Goal: Entertainment & Leisure: Consume media (video, audio)

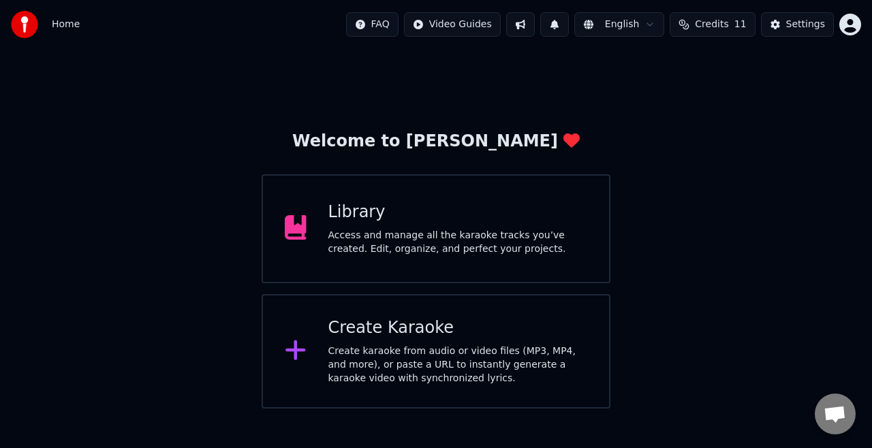
click at [493, 323] on div "Create Karaoke" at bounding box center [458, 329] width 260 height 22
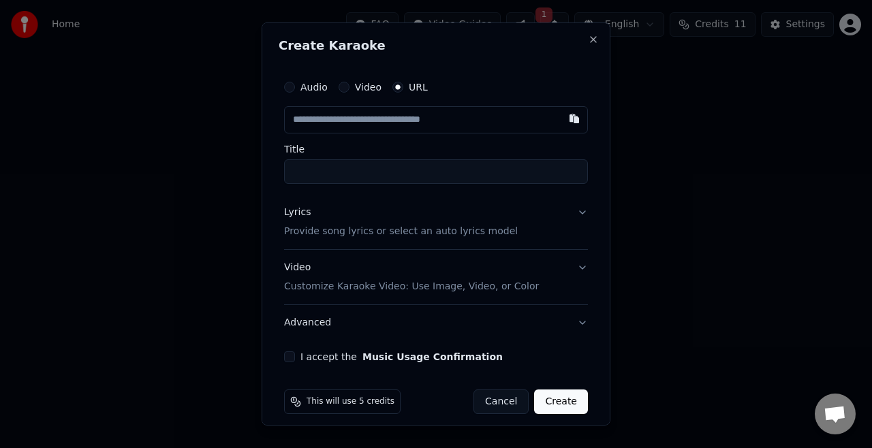
paste input "**********"
type input "**********"
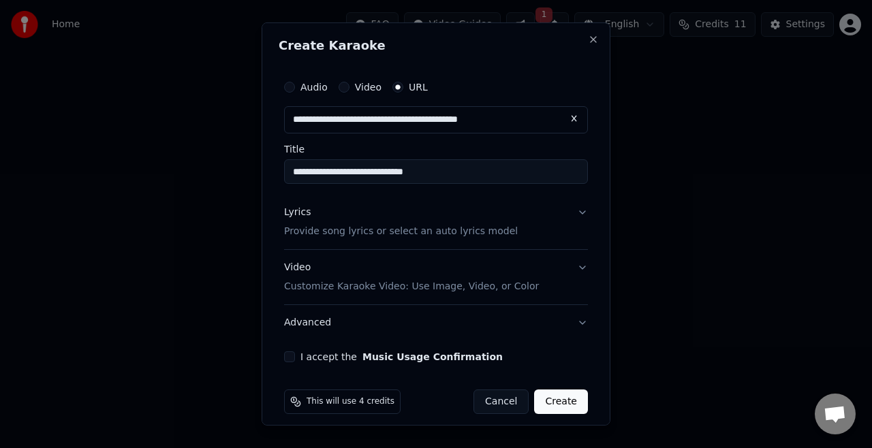
click at [418, 232] on p "Provide song lyrics or select an auto lyrics model" at bounding box center [401, 232] width 234 height 14
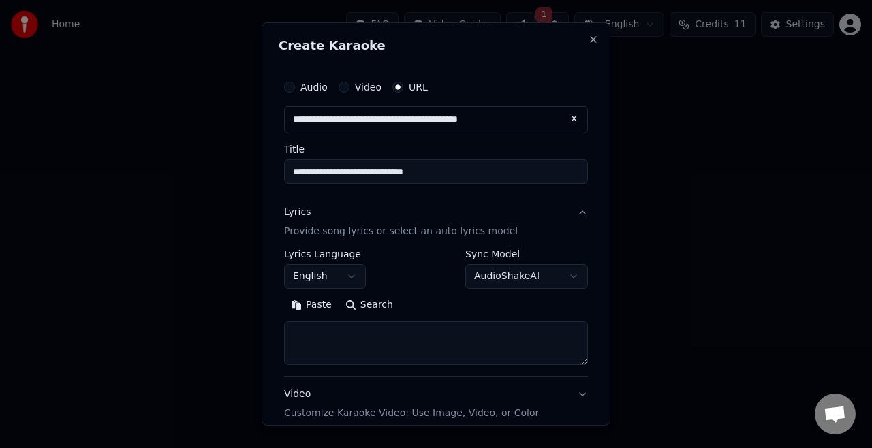
click at [350, 271] on button "English" at bounding box center [325, 276] width 82 height 25
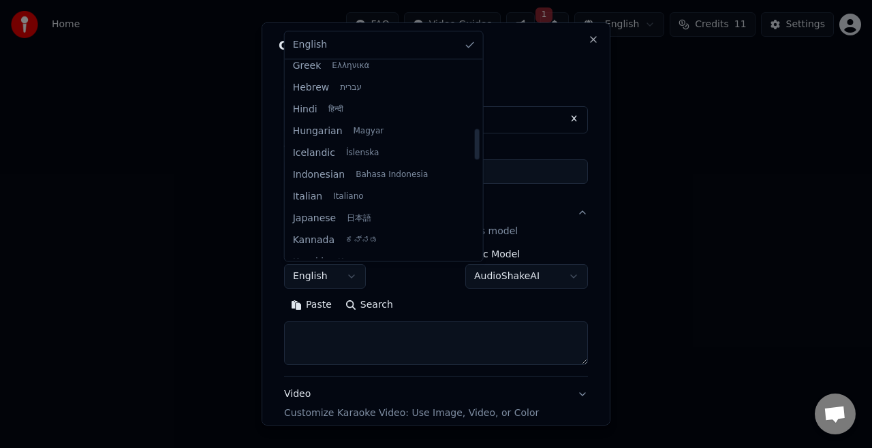
scroll to position [421, 0]
select select "**"
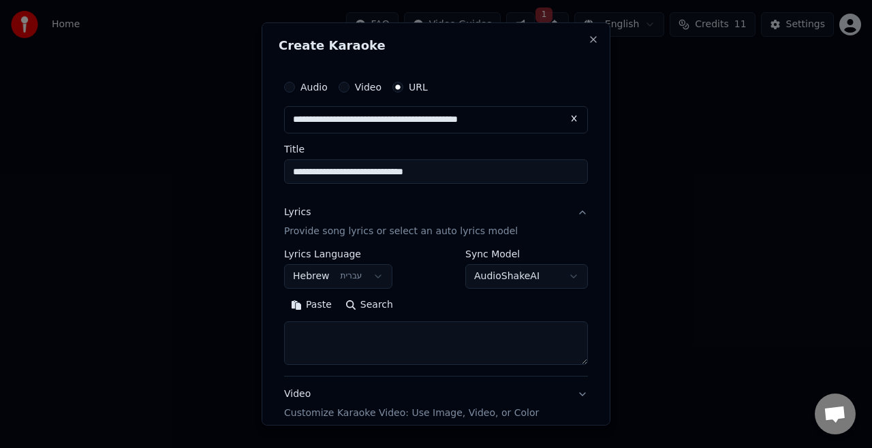
click at [416, 327] on textarea at bounding box center [436, 344] width 304 height 44
paste textarea "**********"
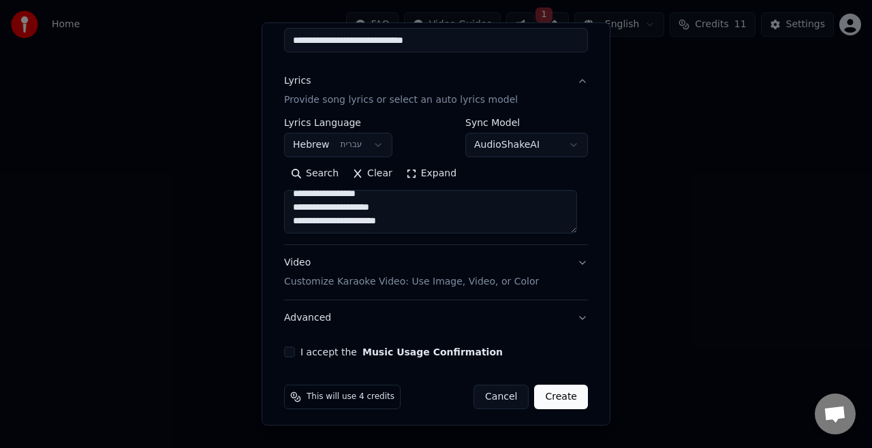
scroll to position [136, 0]
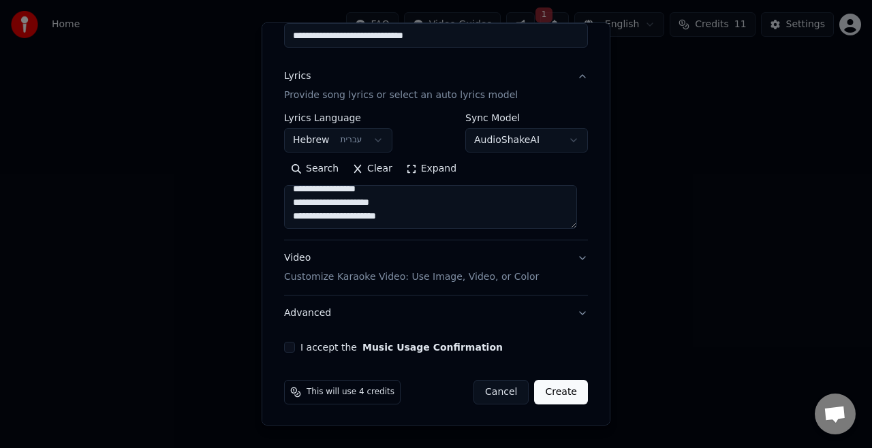
type textarea "**********"
click at [402, 275] on p "Customize Karaoke Video: Use Image, Video, or Color" at bounding box center [411, 278] width 255 height 14
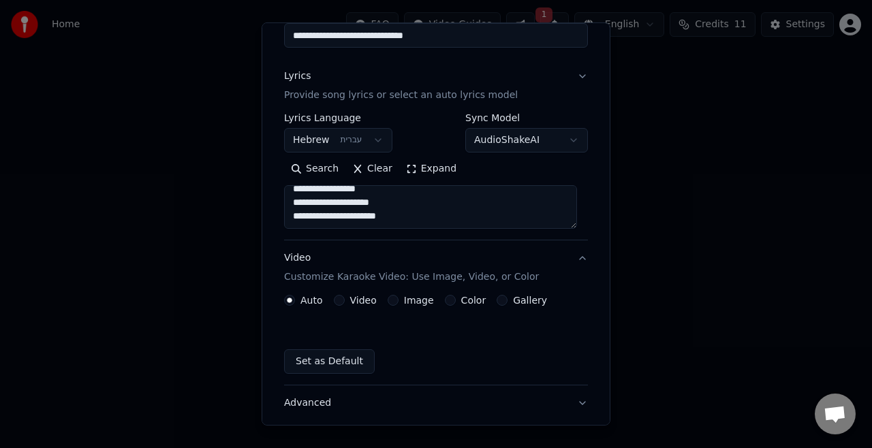
scroll to position [99, 0]
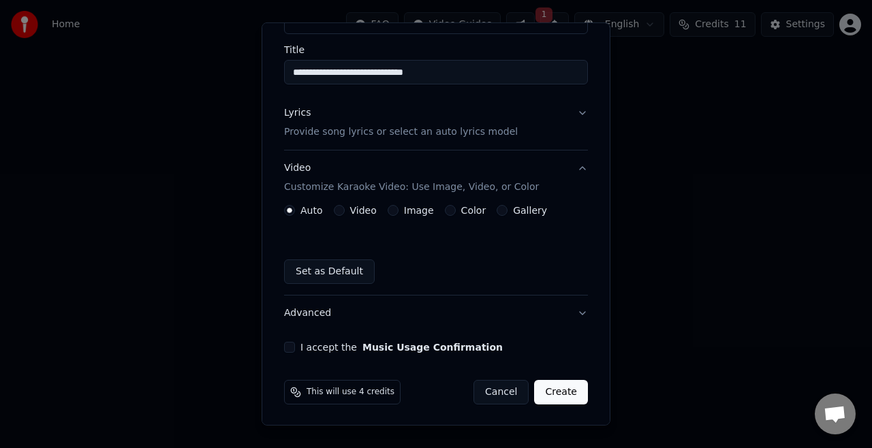
click at [361, 210] on label "Video" at bounding box center [363, 211] width 27 height 10
click at [345, 210] on button "Video" at bounding box center [339, 210] width 11 height 11
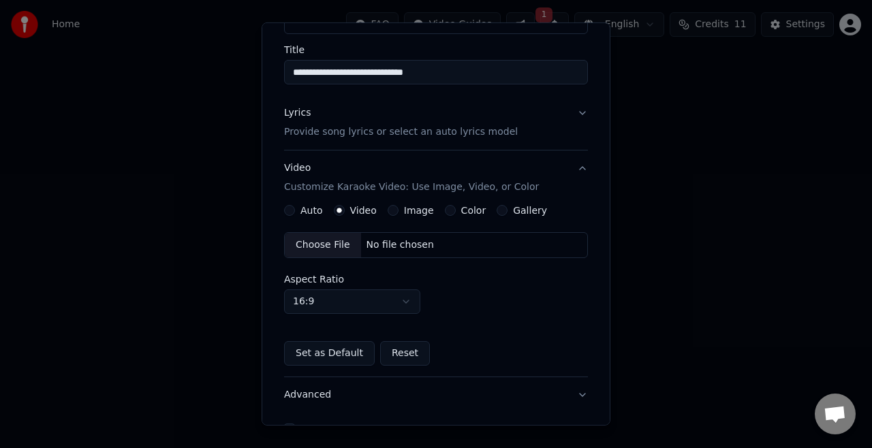
click at [311, 249] on div "Choose File" at bounding box center [323, 245] width 76 height 25
click at [366, 134] on p "Provide song lyrics or select an auto lyrics model" at bounding box center [401, 132] width 234 height 14
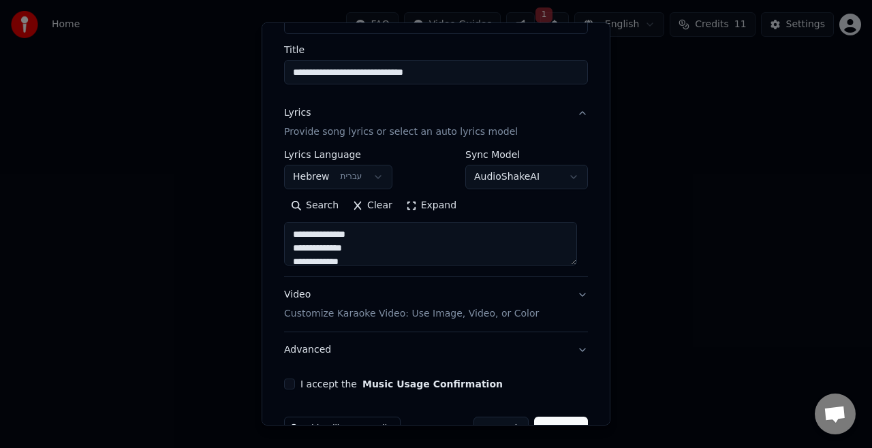
click at [371, 236] on textarea "**********" at bounding box center [430, 244] width 293 height 44
click at [436, 110] on div "Lyrics Provide song lyrics or select an auto lyrics model" at bounding box center [401, 122] width 234 height 33
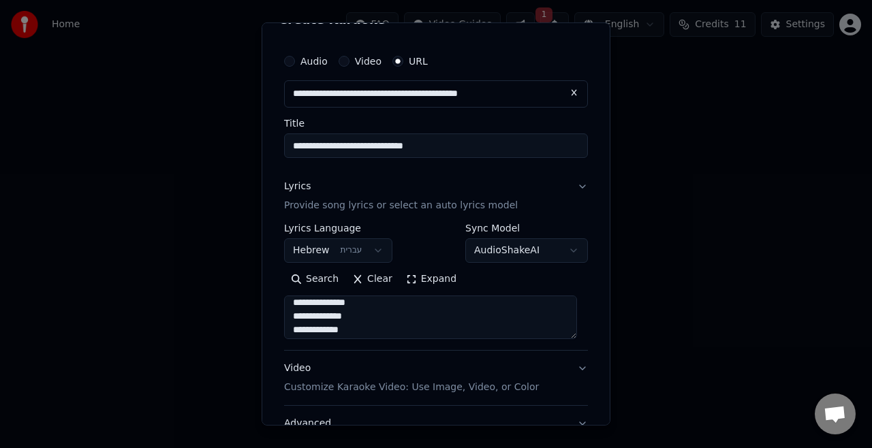
scroll to position [10, 0]
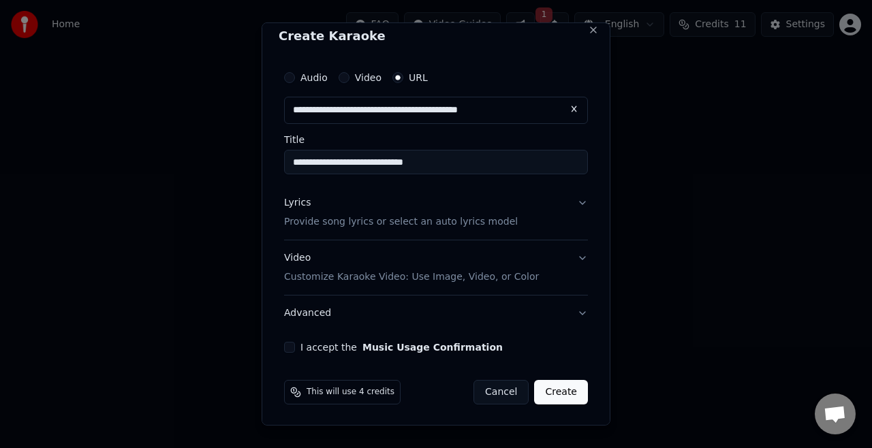
click at [372, 273] on p "Customize Karaoke Video: Use Image, Video, or Color" at bounding box center [411, 278] width 255 height 14
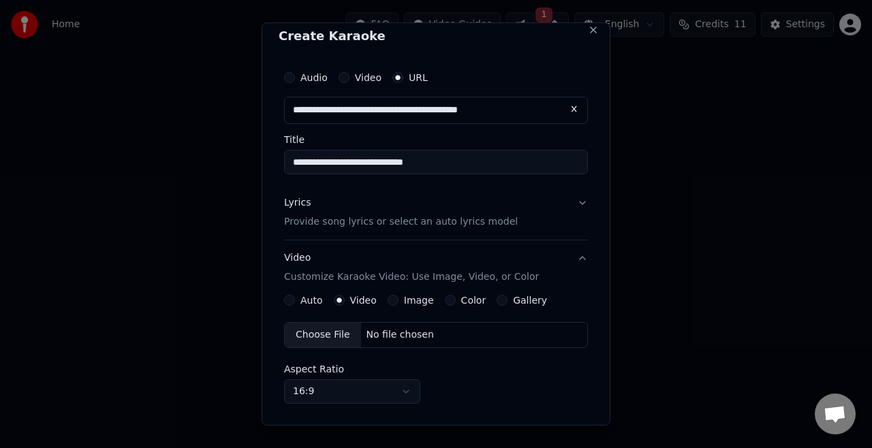
click at [320, 332] on div "Choose File" at bounding box center [323, 335] width 76 height 25
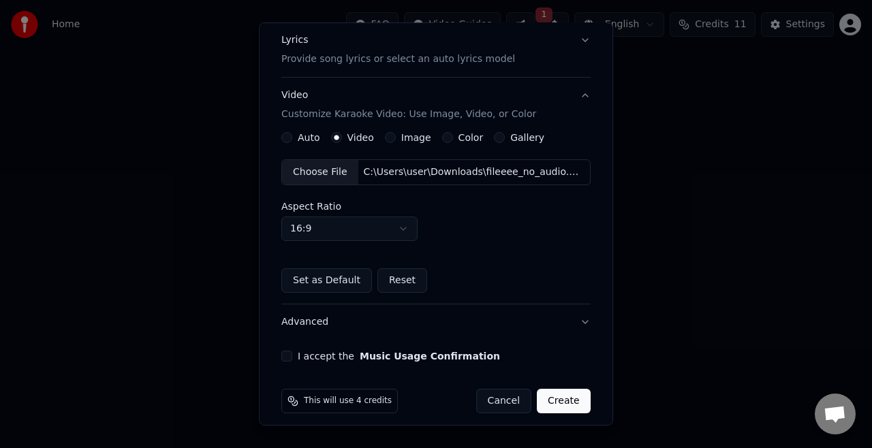
scroll to position [181, 0]
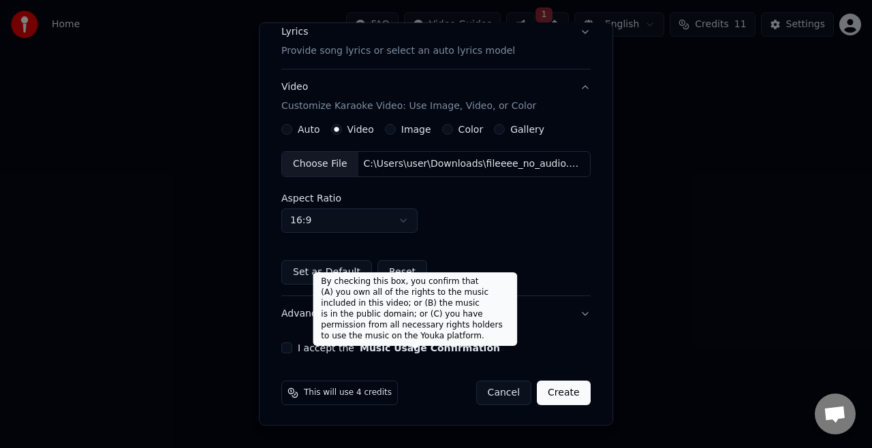
click at [420, 343] on button "Music Usage Confirmation" at bounding box center [430, 348] width 140 height 10
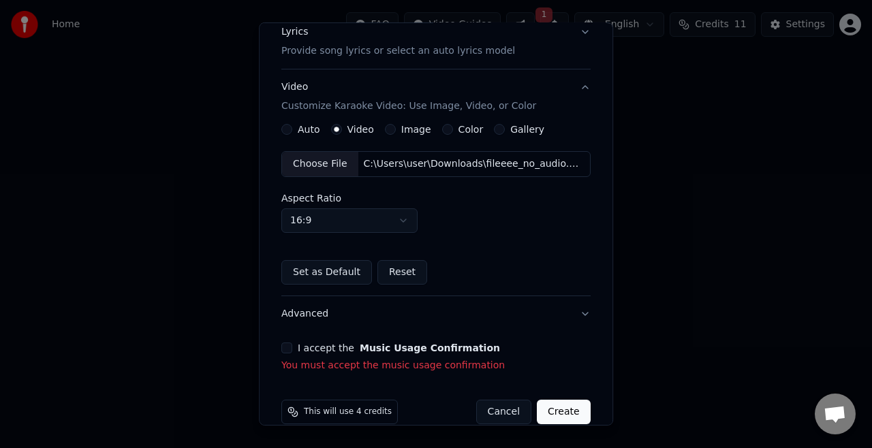
click at [289, 350] on button "I accept the Music Usage Confirmation" at bounding box center [286, 348] width 11 height 11
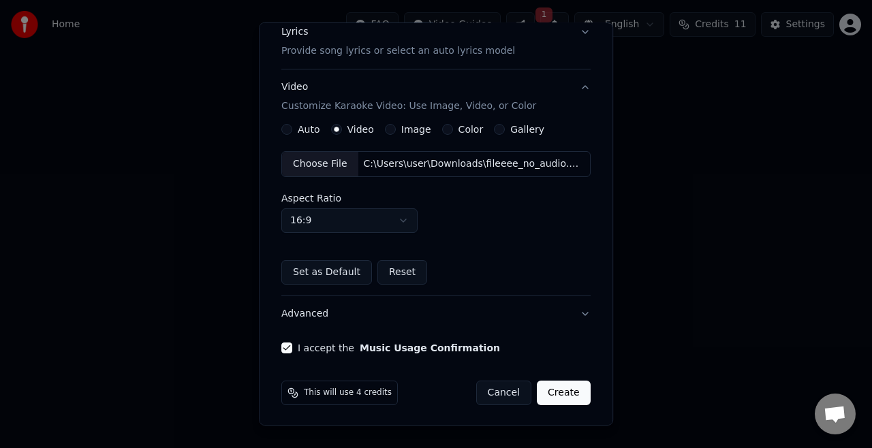
click at [556, 381] on button "Create" at bounding box center [564, 393] width 54 height 25
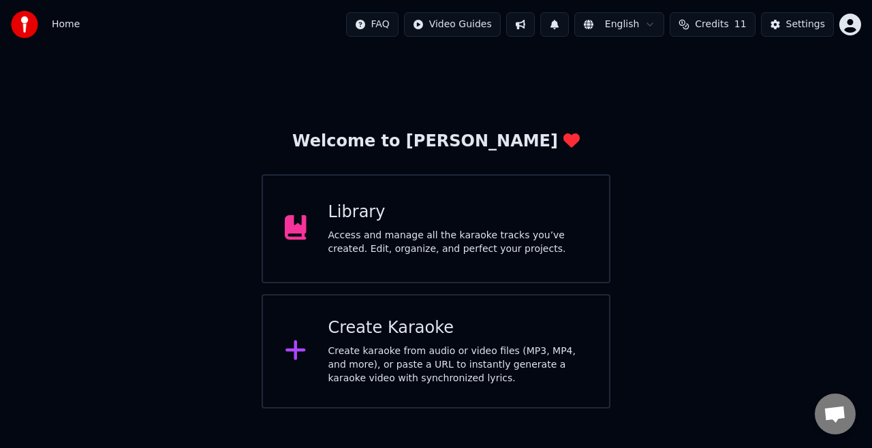
click at [477, 305] on div "Create Karaoke Create karaoke from audio or video files (MP3, MP4, and more), o…" at bounding box center [436, 351] width 349 height 114
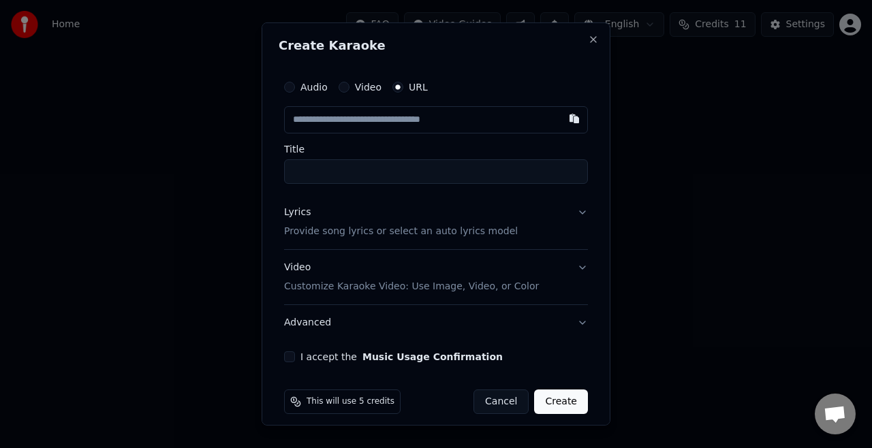
paste input "**********"
type input "**********"
paste input "**********"
type input "**********"
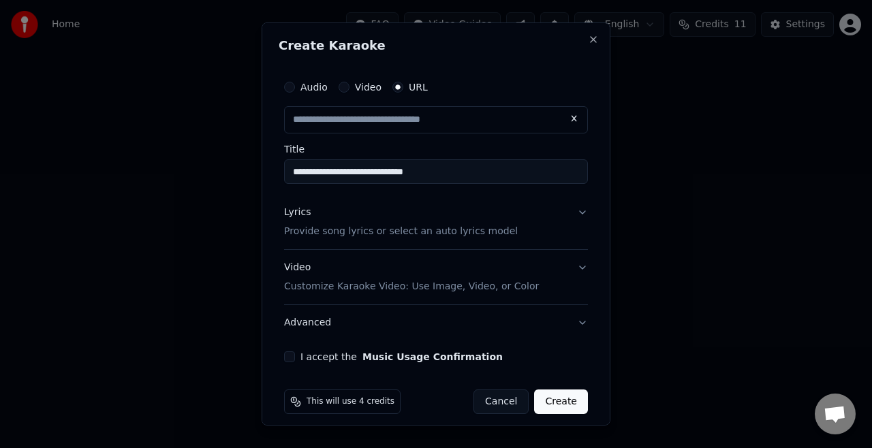
click at [357, 238] on p "Provide song lyrics or select an auto lyrics model" at bounding box center [401, 232] width 234 height 14
type input "**********"
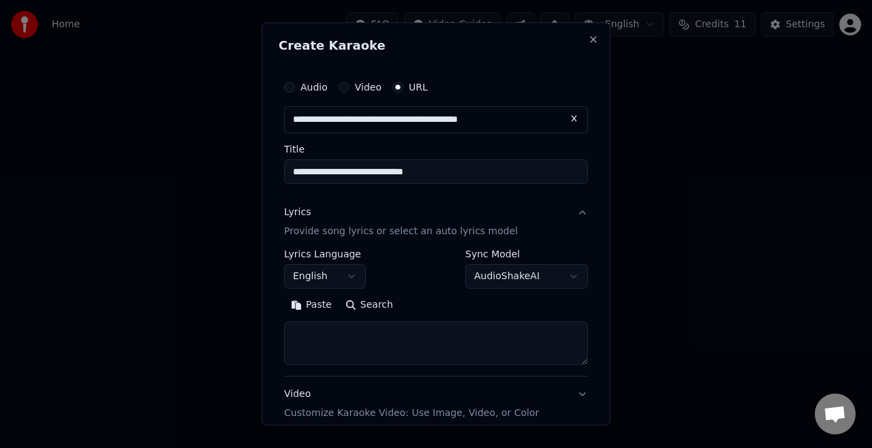
click at [319, 275] on body "**********" at bounding box center [436, 204] width 872 height 409
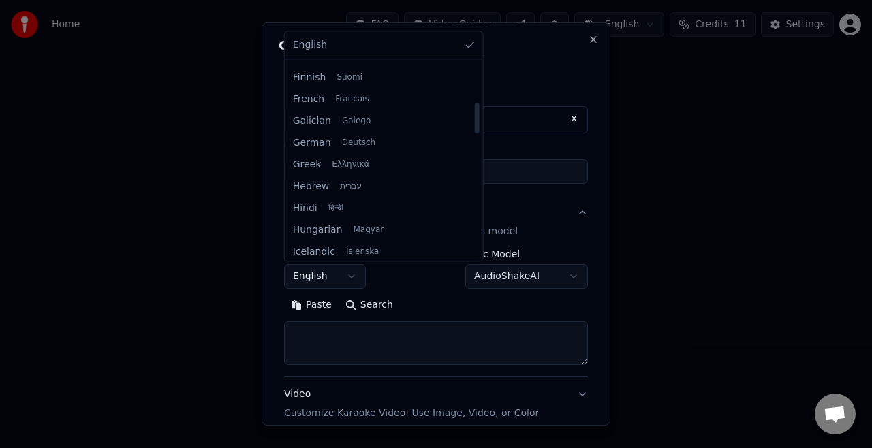
scroll to position [334, 0]
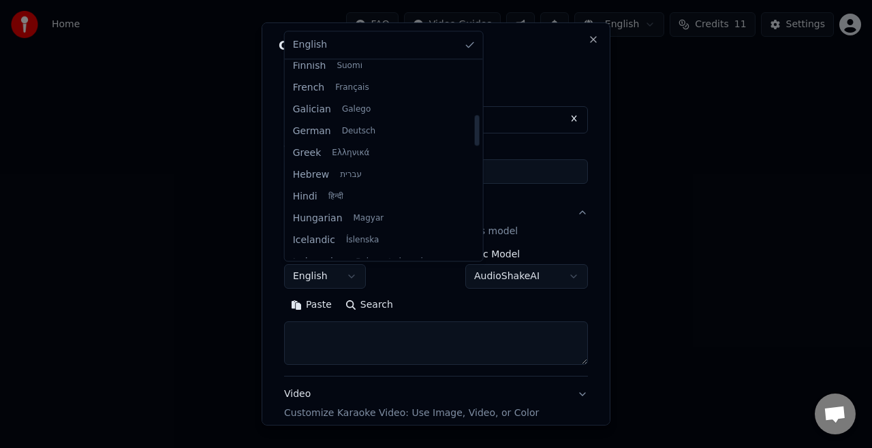
select select "**"
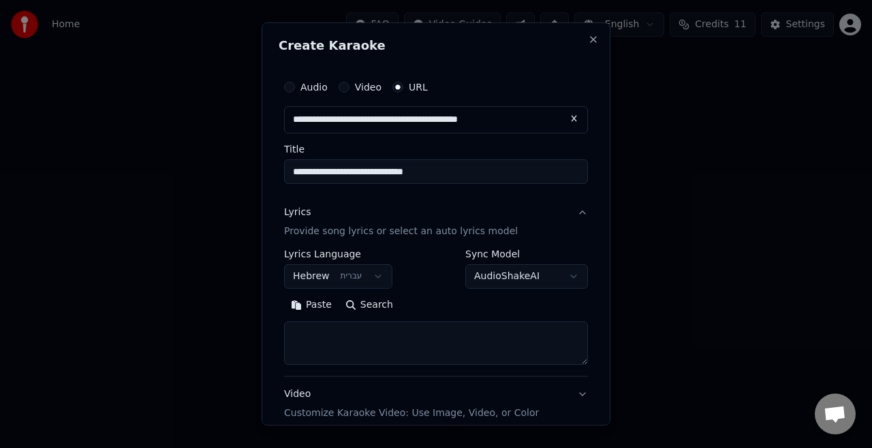
click at [346, 342] on textarea at bounding box center [436, 344] width 304 height 44
paste textarea "**********"
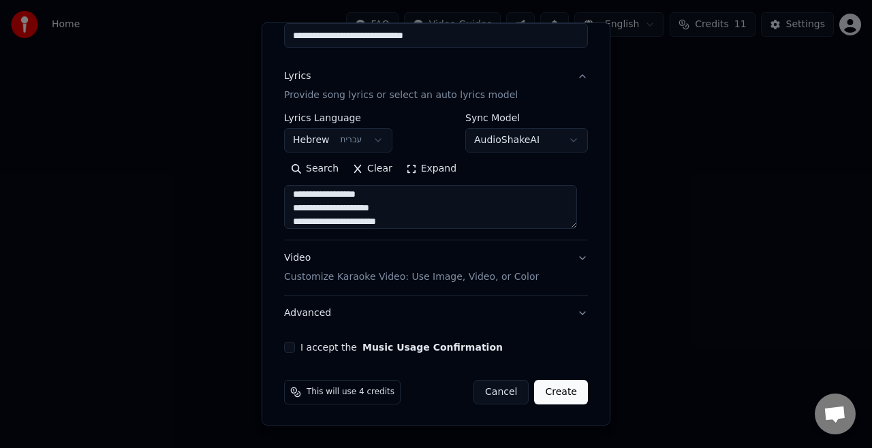
type textarea "**********"
click at [348, 283] on button "Video Customize Karaoke Video: Use Image, Video, or Color" at bounding box center [436, 268] width 304 height 55
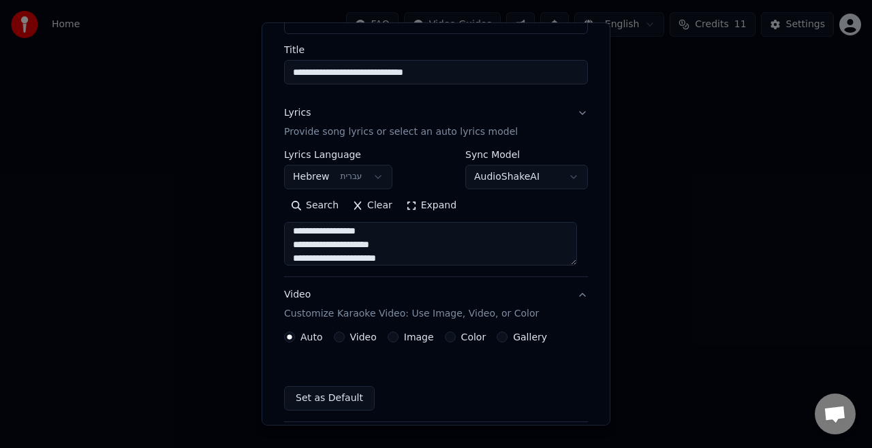
scroll to position [99, 0]
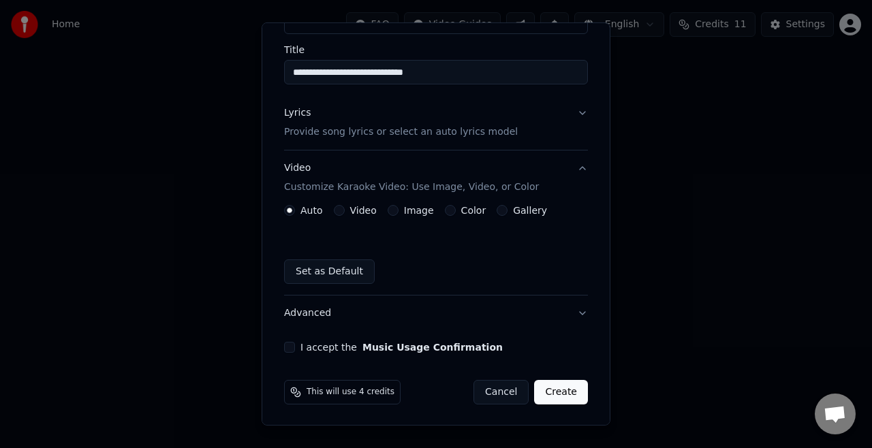
click at [374, 213] on div "Auto Video Image Color Gallery" at bounding box center [415, 210] width 263 height 11
click at [367, 213] on label "Video" at bounding box center [363, 211] width 27 height 10
click at [345, 213] on button "Video" at bounding box center [339, 210] width 11 height 11
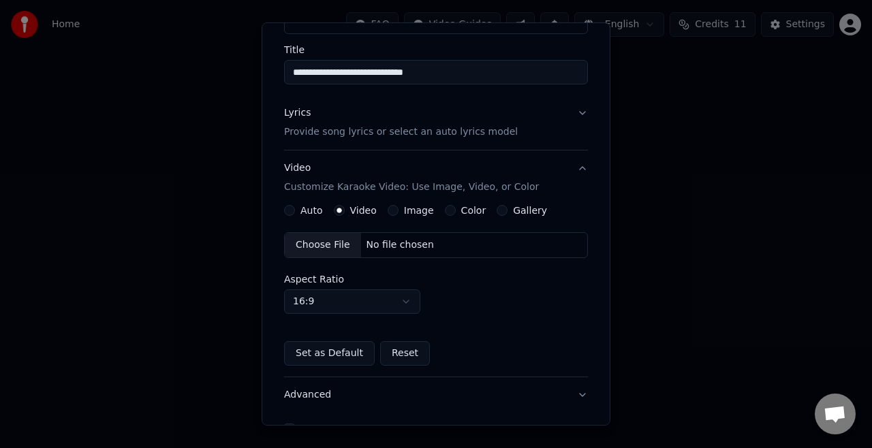
click at [337, 247] on div "Choose File" at bounding box center [323, 245] width 76 height 25
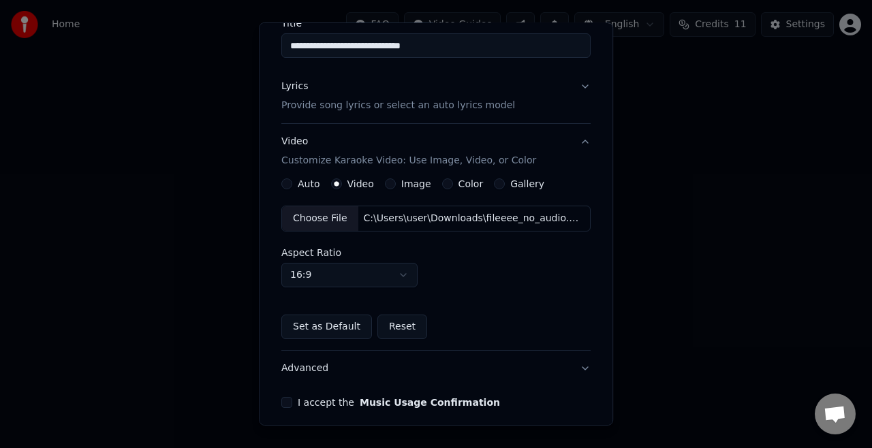
click at [299, 400] on div "I accept the Music Usage Confirmation" at bounding box center [435, 402] width 309 height 11
click at [292, 400] on button "I accept the Music Usage Confirmation" at bounding box center [286, 402] width 11 height 11
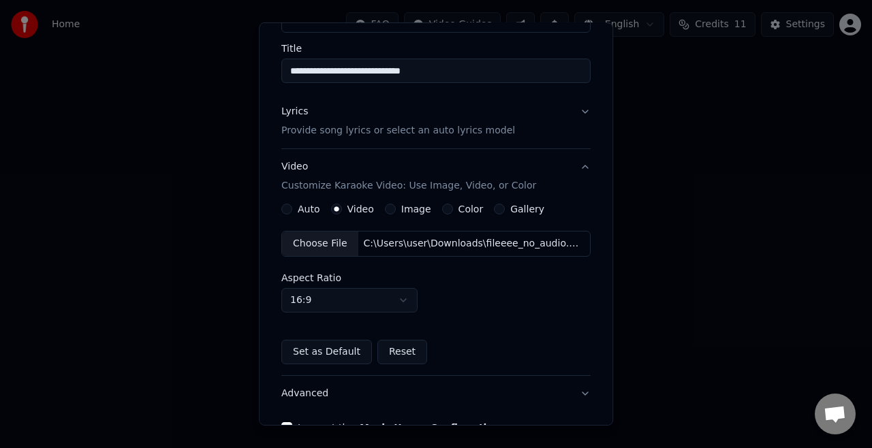
click at [432, 132] on p "Provide song lyrics or select an auto lyrics model" at bounding box center [398, 131] width 234 height 14
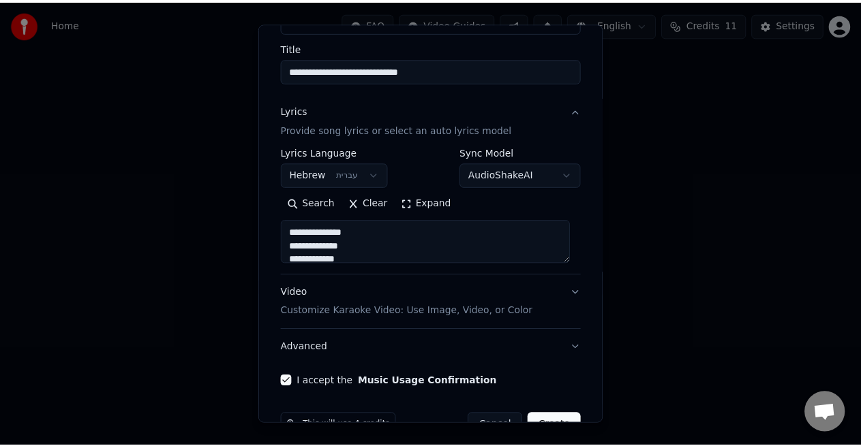
scroll to position [136, 0]
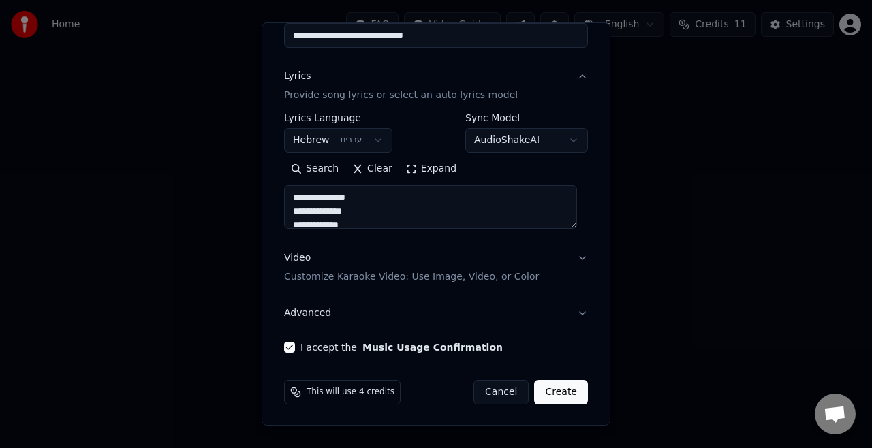
click at [553, 388] on button "Create" at bounding box center [561, 392] width 54 height 25
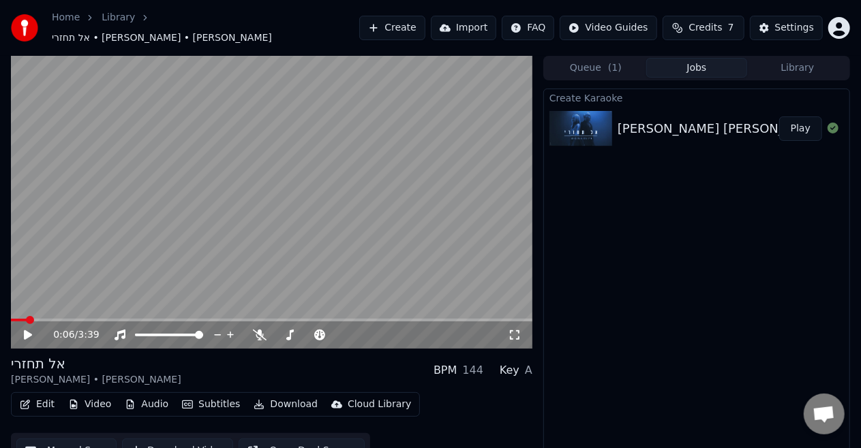
scroll to position [14, 0]
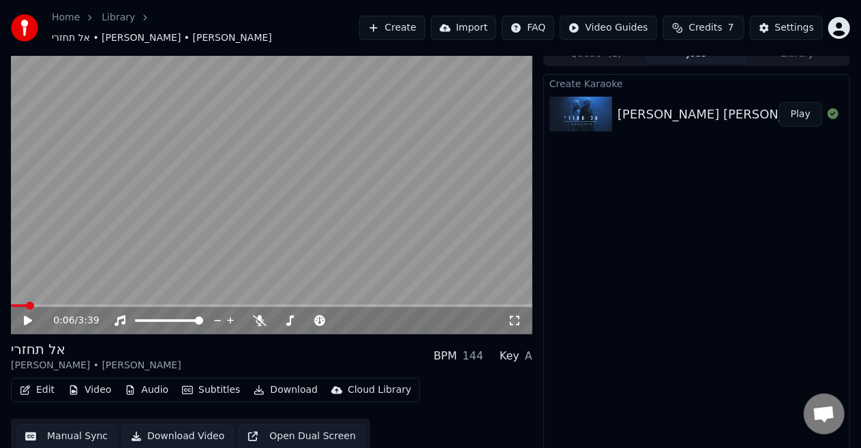
click at [249, 203] on video at bounding box center [271, 188] width 521 height 293
click at [260, 316] on icon at bounding box center [260, 320] width 14 height 11
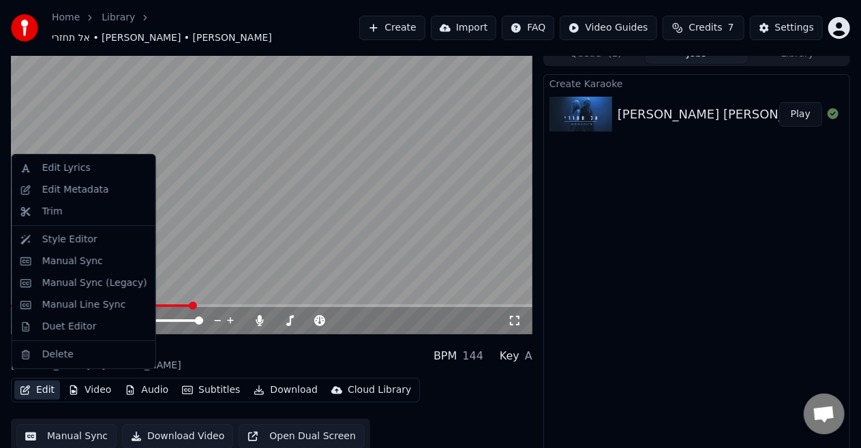
click at [42, 381] on button "Edit" at bounding box center [37, 390] width 46 height 19
click at [82, 321] on div "Duet Editor" at bounding box center [69, 327] width 55 height 14
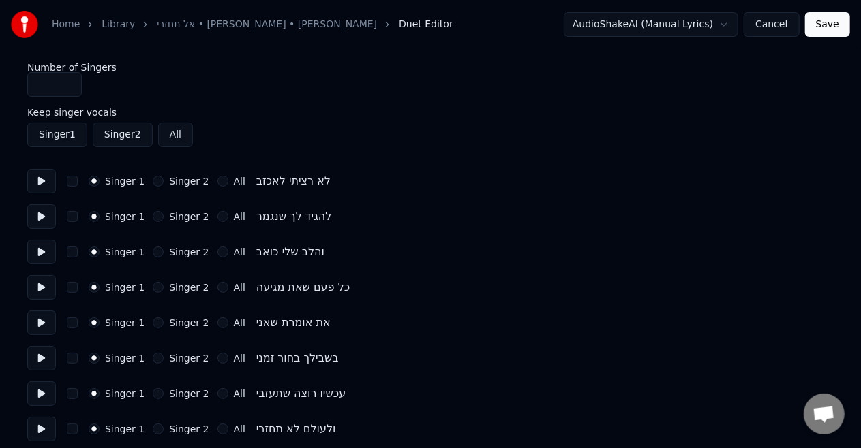
click at [46, 179] on button at bounding box center [41, 181] width 29 height 25
click at [33, 221] on button at bounding box center [41, 216] width 29 height 25
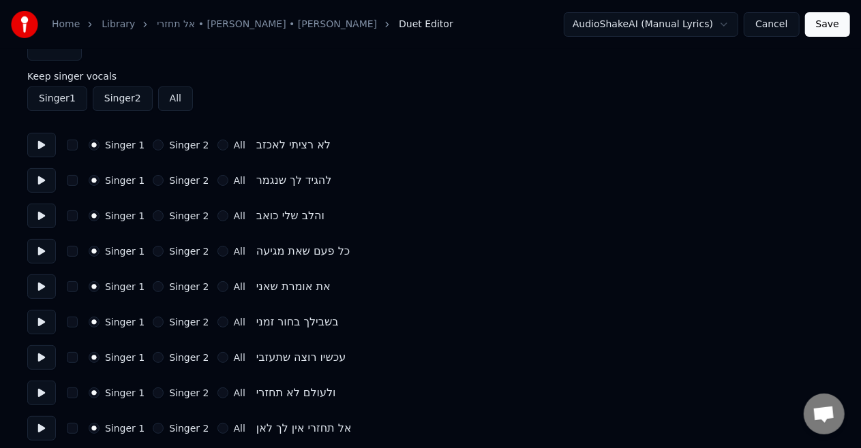
scroll to position [37, 0]
click at [49, 355] on button at bounding box center [41, 357] width 29 height 25
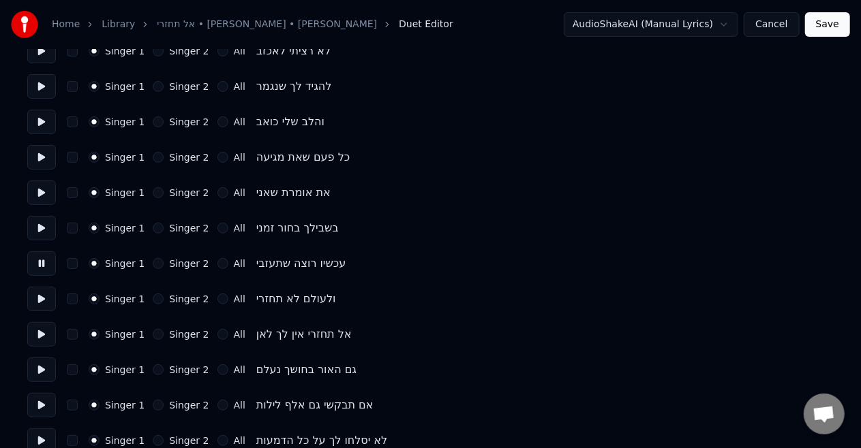
scroll to position [143, 0]
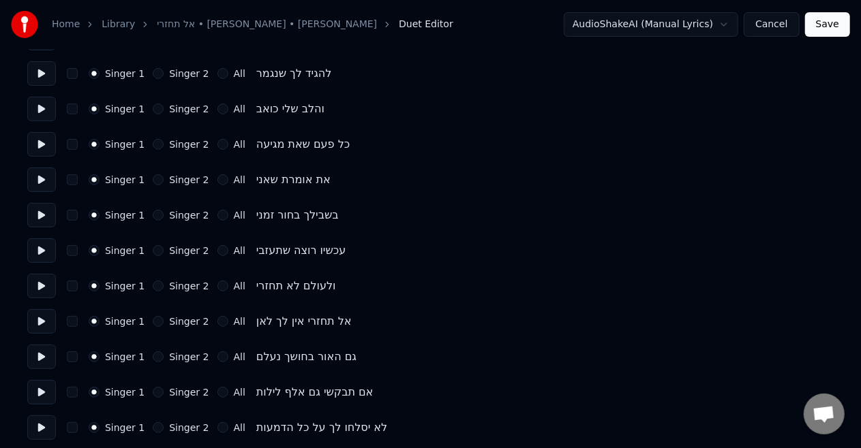
click at [42, 322] on button at bounding box center [41, 321] width 29 height 25
click at [154, 320] on button "Singer 2" at bounding box center [158, 321] width 11 height 11
click at [154, 363] on div "Singer 1 Singer 2 All גם האור בחושך נעלם" at bounding box center [430, 357] width 806 height 25
click at [153, 357] on button "Singer 2" at bounding box center [158, 357] width 11 height 11
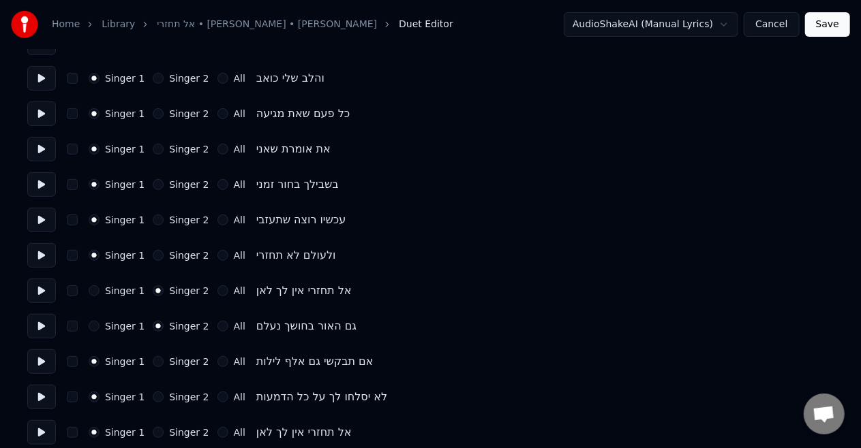
scroll to position [174, 0]
click at [153, 359] on button "Singer 2" at bounding box center [158, 361] width 11 height 11
click at [154, 397] on button "Singer 2" at bounding box center [158, 396] width 11 height 11
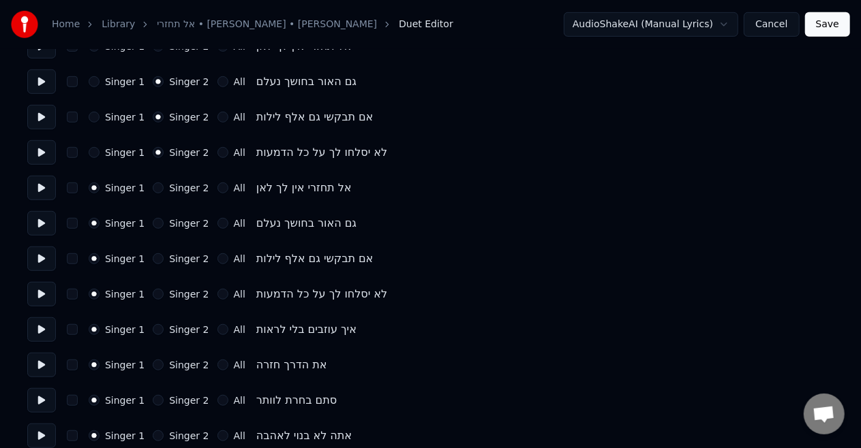
scroll to position [418, 0]
click at [159, 331] on div "Singer 2" at bounding box center [181, 329] width 56 height 11
click at [153, 331] on button "Singer 2" at bounding box center [158, 329] width 11 height 11
click at [153, 365] on button "Singer 2" at bounding box center [158, 365] width 11 height 11
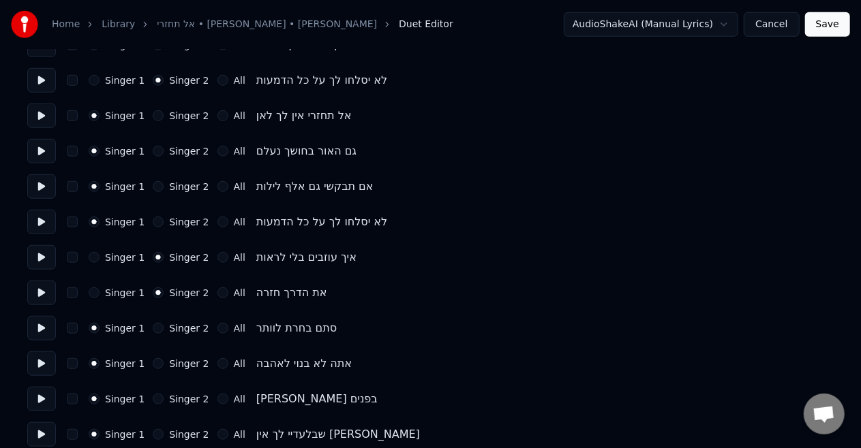
scroll to position [498, 0]
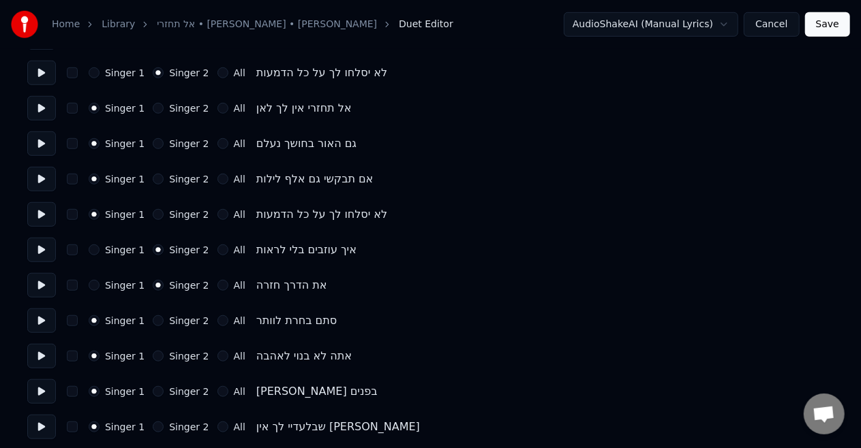
click at [153, 318] on button "Singer 2" at bounding box center [158, 320] width 11 height 11
click at [153, 358] on button "Singer 2" at bounding box center [158, 356] width 11 height 11
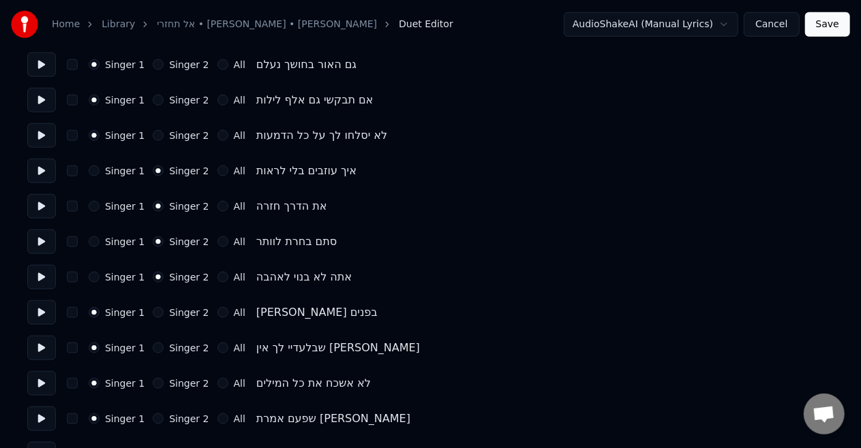
scroll to position [583, 0]
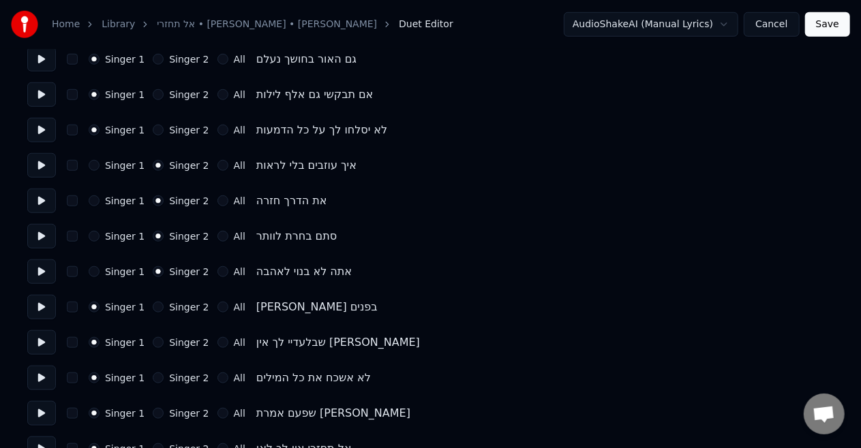
click at [153, 305] on button "Singer 2" at bounding box center [158, 307] width 11 height 11
click at [153, 342] on button "Singer 2" at bounding box center [158, 342] width 11 height 11
click at [154, 380] on button "Singer 2" at bounding box center [158, 378] width 11 height 11
click at [154, 416] on button "Singer 2" at bounding box center [158, 413] width 11 height 11
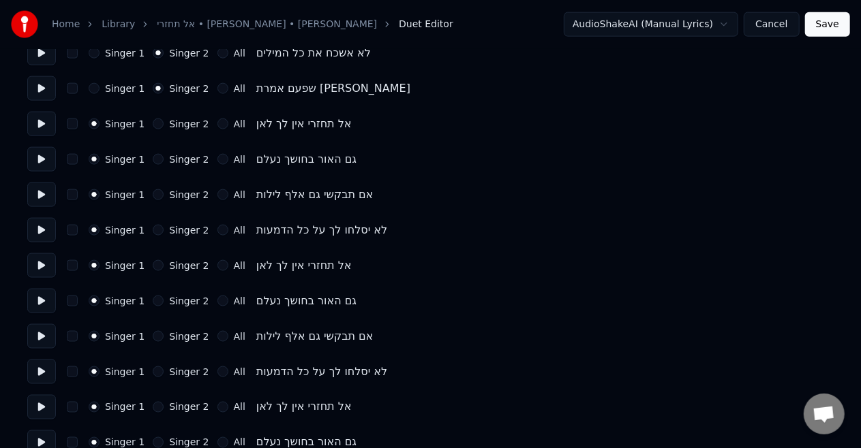
scroll to position [943, 0]
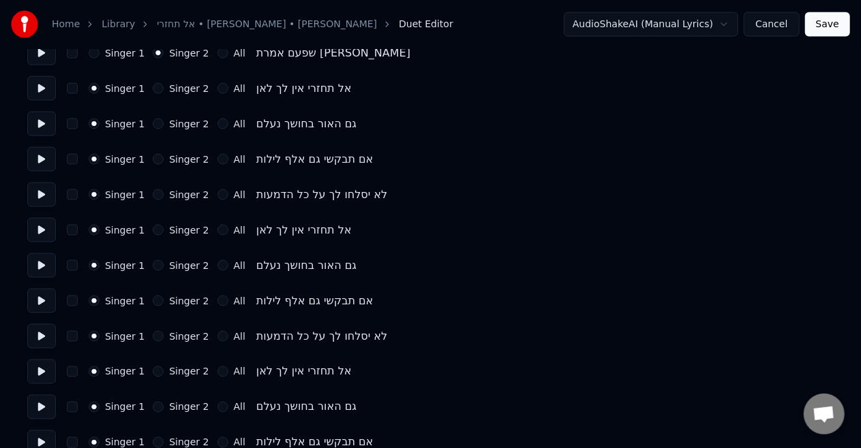
click at [153, 228] on button "Singer 2" at bounding box center [158, 230] width 11 height 11
click at [159, 262] on div "Singer 2" at bounding box center [181, 265] width 56 height 11
click at [153, 263] on button "Singer 2" at bounding box center [158, 265] width 11 height 11
click at [153, 303] on button "Singer 2" at bounding box center [158, 301] width 11 height 11
click at [155, 335] on button "Singer 2" at bounding box center [158, 336] width 11 height 11
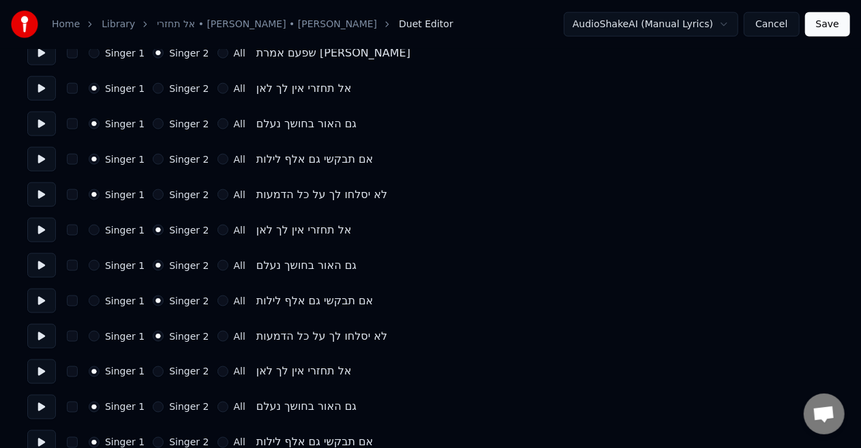
click at [153, 371] on button "Singer 2" at bounding box center [158, 372] width 11 height 11
click at [99, 372] on div "Singer 1" at bounding box center [117, 372] width 56 height 11
click at [90, 372] on button "Singer 1" at bounding box center [94, 372] width 11 height 11
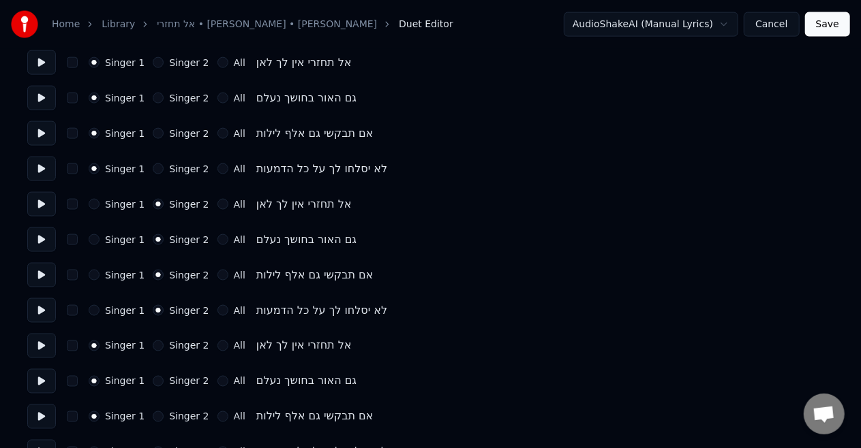
scroll to position [980, 0]
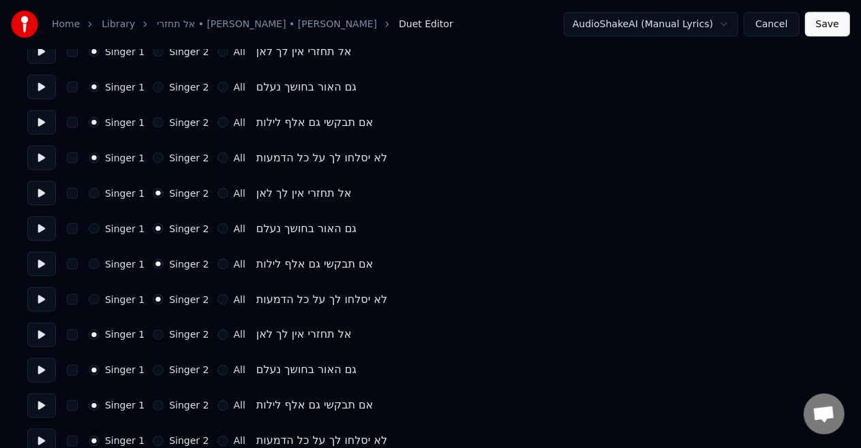
click at [153, 407] on button "Singer 2" at bounding box center [158, 406] width 11 height 11
click at [154, 444] on button "Singer 2" at bounding box center [158, 441] width 11 height 11
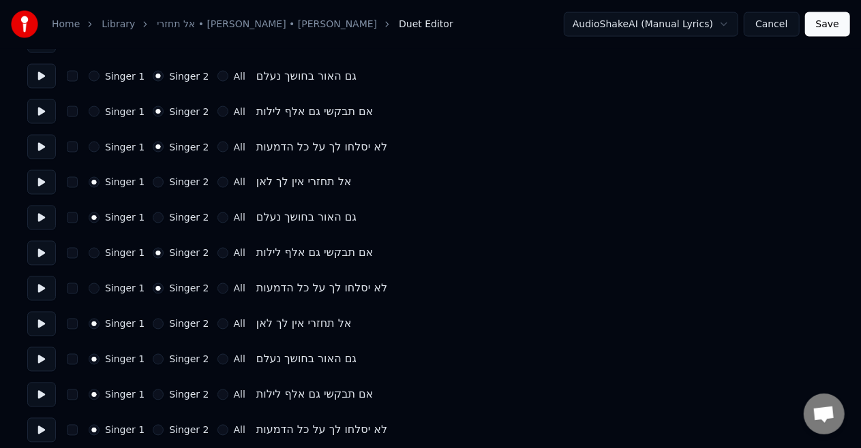
scroll to position [1141, 0]
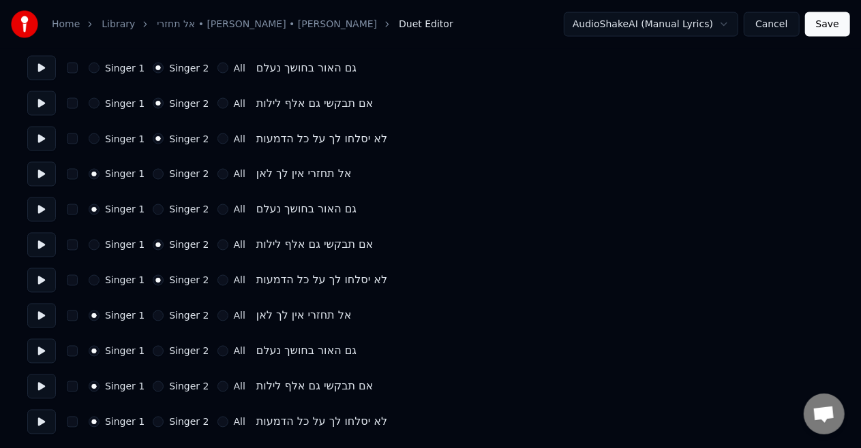
click at [153, 387] on button "Singer 2" at bounding box center [158, 387] width 11 height 11
click at [157, 421] on button "Singer 2" at bounding box center [158, 422] width 11 height 11
click at [831, 25] on button "Save" at bounding box center [827, 24] width 45 height 25
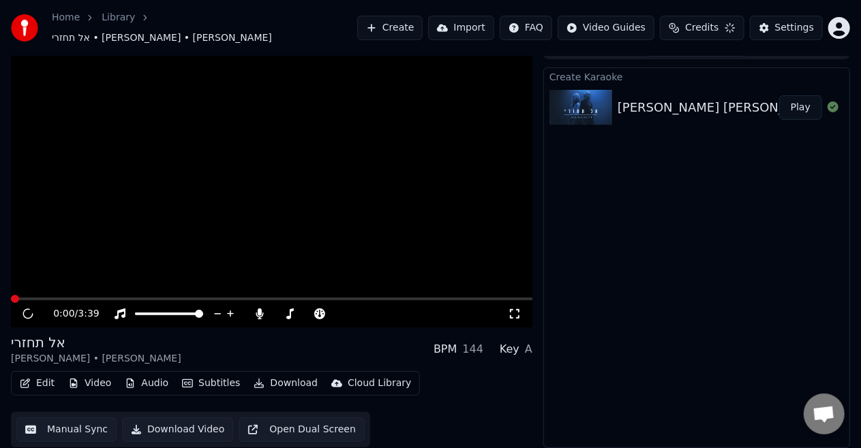
scroll to position [14, 0]
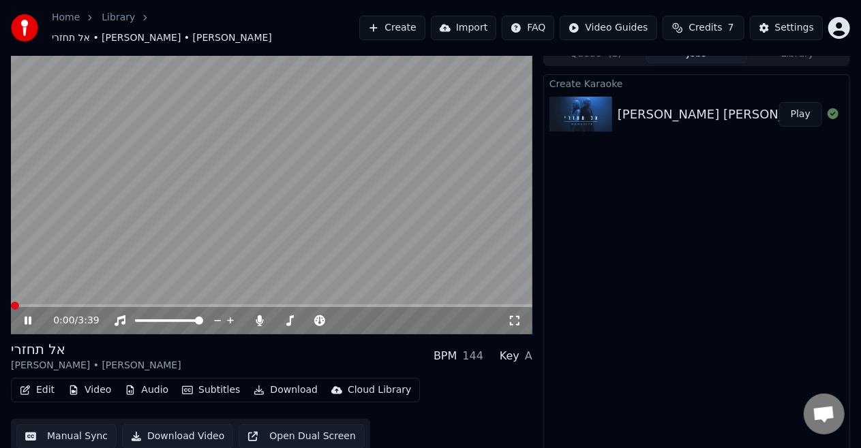
click at [226, 183] on video at bounding box center [271, 188] width 521 height 293
click at [515, 315] on icon at bounding box center [515, 320] width 14 height 11
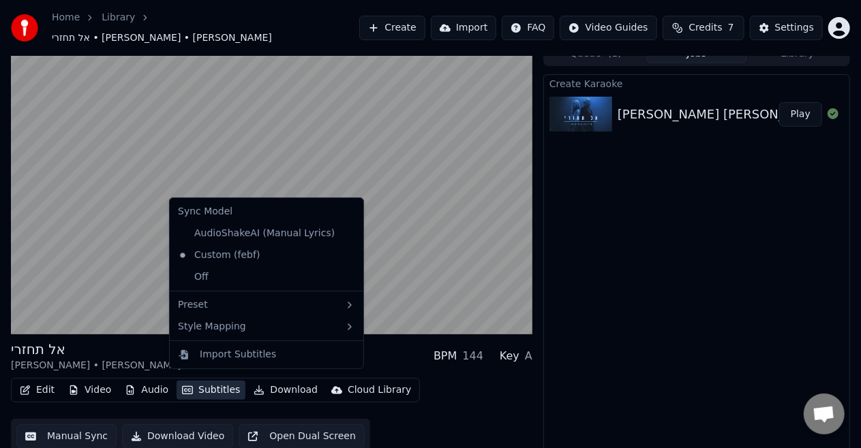
click at [185, 381] on button "Subtitles" at bounding box center [210, 390] width 69 height 19
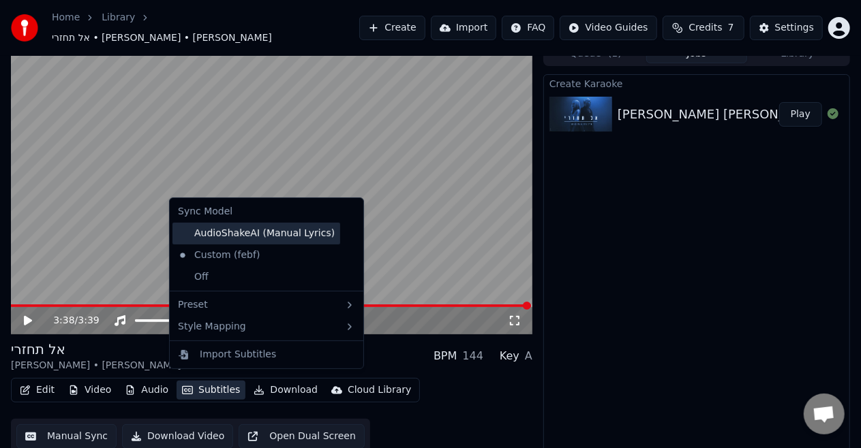
click at [253, 236] on div "AudioShakeAI (Manual Lyrics)" at bounding box center [256, 234] width 168 height 22
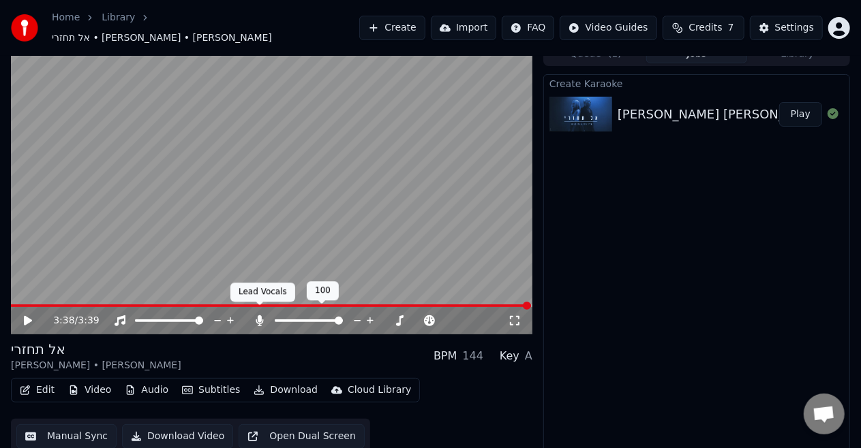
click at [288, 296] on div "Lead Vocals Lead Vocals" at bounding box center [262, 292] width 65 height 19
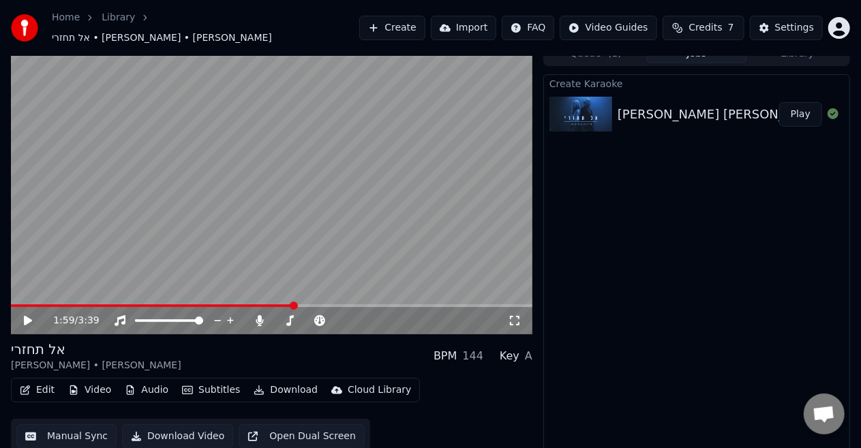
click at [294, 305] on span at bounding box center [152, 306] width 283 height 3
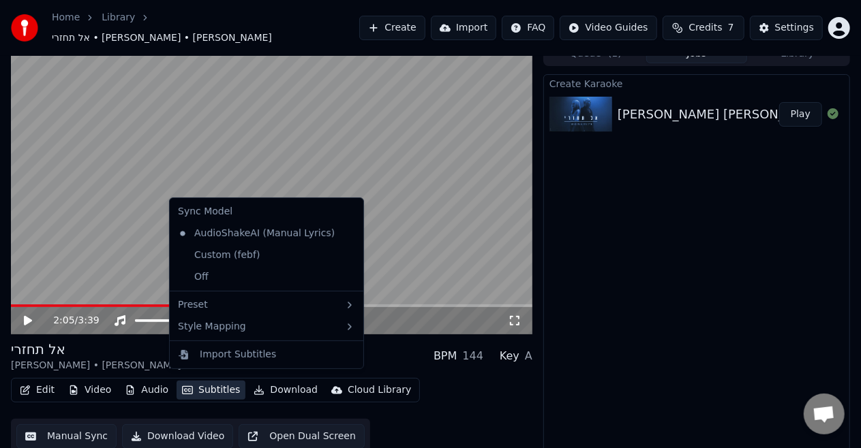
click at [215, 381] on button "Subtitles" at bounding box center [210, 390] width 69 height 19
click at [238, 247] on div "Custom (febf)" at bounding box center [218, 256] width 93 height 22
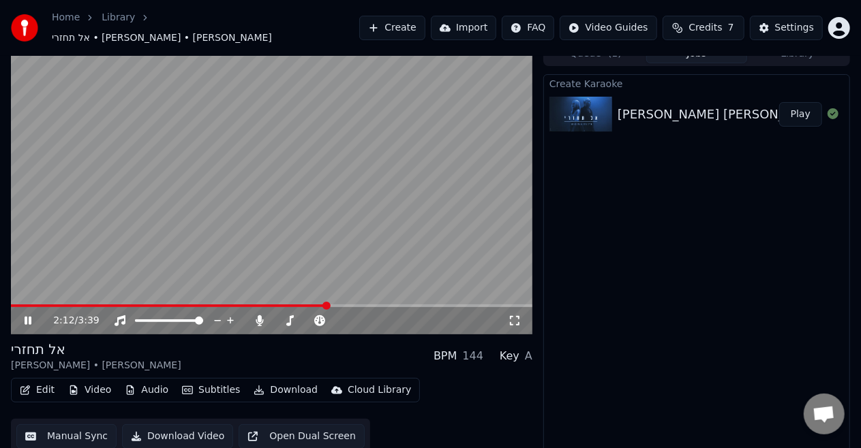
click at [285, 181] on video at bounding box center [271, 188] width 521 height 293
click at [51, 433] on button "Manual Sync" at bounding box center [66, 437] width 100 height 25
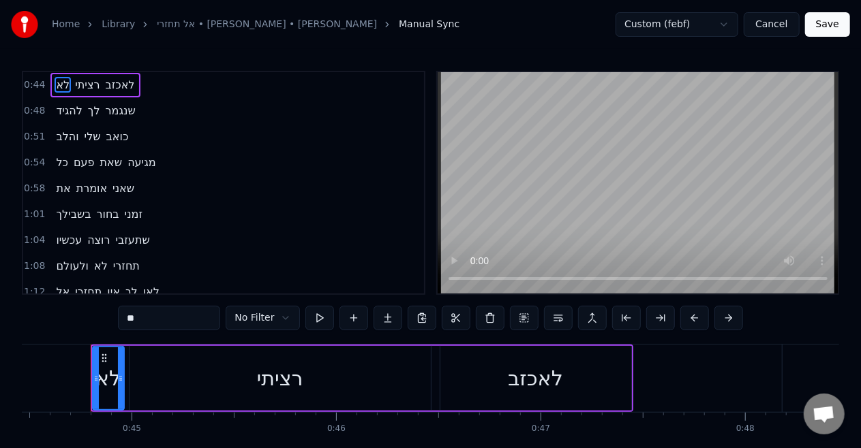
scroll to position [796, 0]
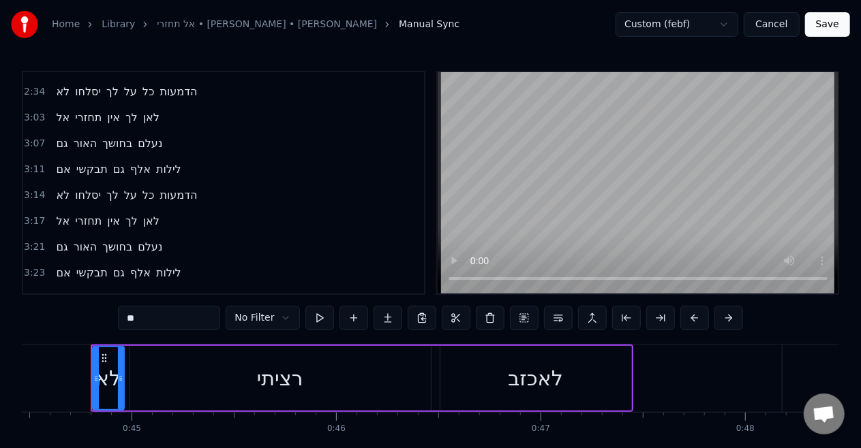
click at [131, 265] on span "אלף" at bounding box center [140, 273] width 23 height 16
type input "***"
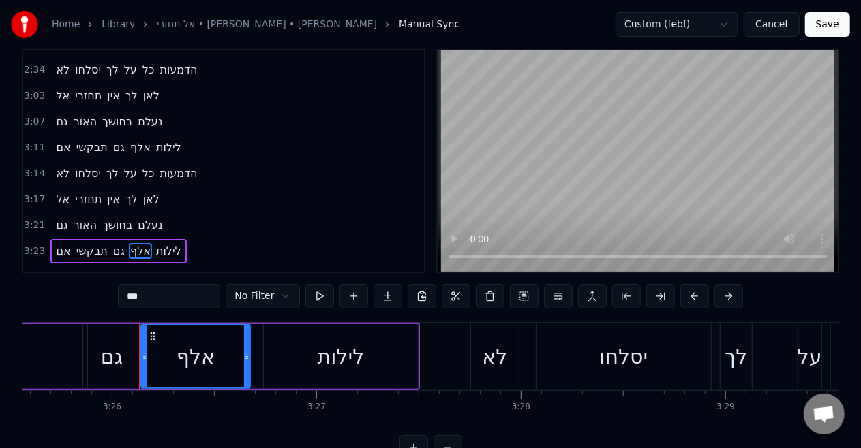
scroll to position [0, 42071]
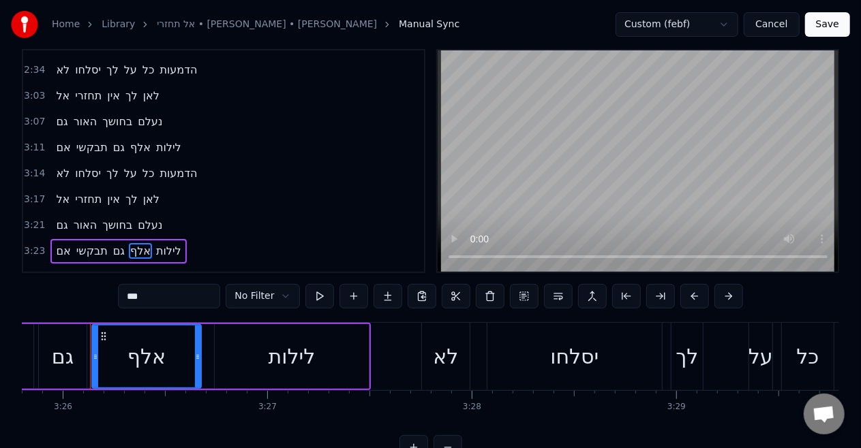
click at [278, 296] on html "Home Library אל תחזרי • [PERSON_NAME] • [PERSON_NAME] Manual Sync Custom (febf)…" at bounding box center [430, 230] width 861 height 504
click at [274, 290] on html "Home Library אל תחזרי • [PERSON_NAME] • [PERSON_NAME] Manual Sync Custom (febf)…" at bounding box center [430, 230] width 861 height 504
click at [773, 30] on button "Cancel" at bounding box center [770, 24] width 55 height 25
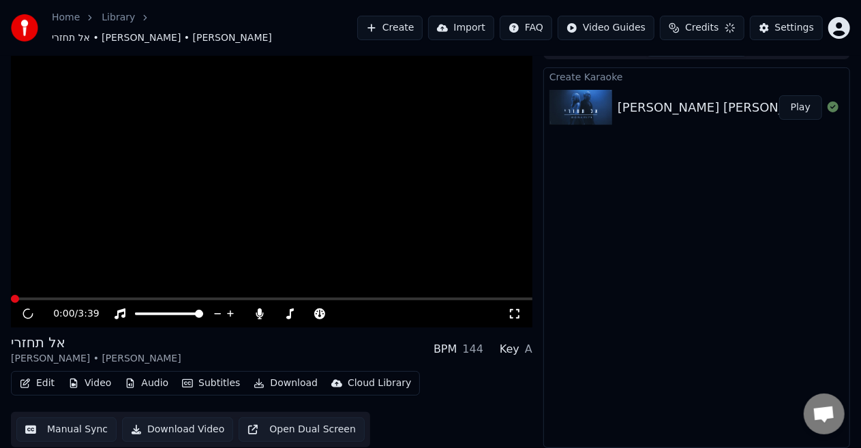
scroll to position [14, 0]
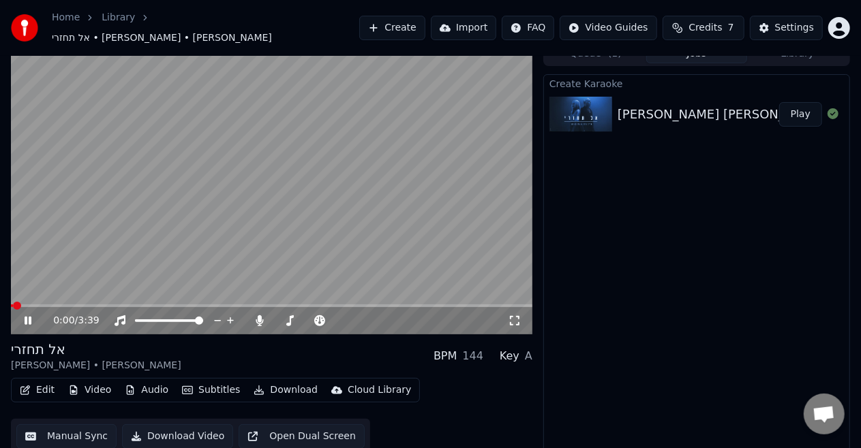
click at [484, 95] on video at bounding box center [271, 188] width 521 height 293
click at [777, 18] on button "Settings" at bounding box center [786, 28] width 73 height 25
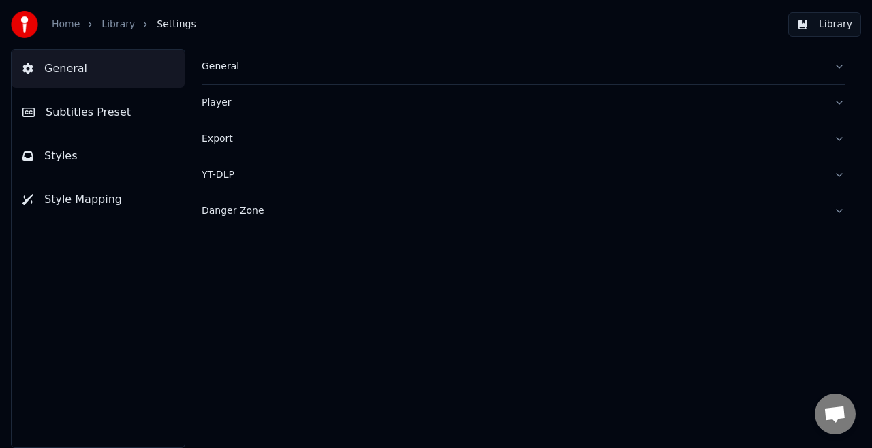
click at [114, 124] on button "Subtitles Preset" at bounding box center [98, 112] width 173 height 38
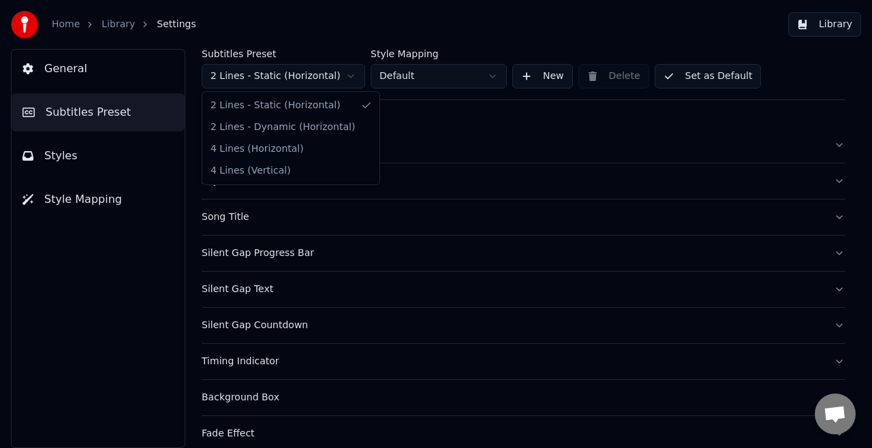
click at [285, 75] on html "Home Library Settings Library General Subtitles Preset Styles Style Mapping Sub…" at bounding box center [436, 224] width 872 height 448
click at [304, 68] on html "Home Library Settings Library General Subtitles Preset Styles Style Mapping Sub…" at bounding box center [436, 224] width 872 height 448
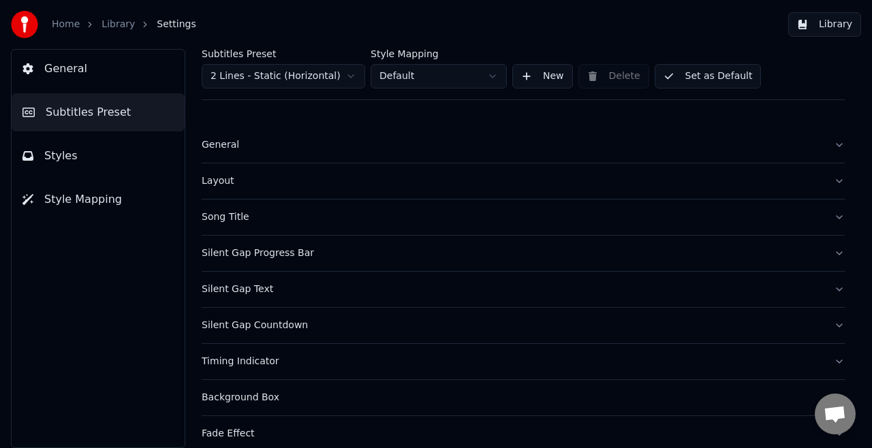
click at [217, 147] on div "General" at bounding box center [512, 145] width 621 height 14
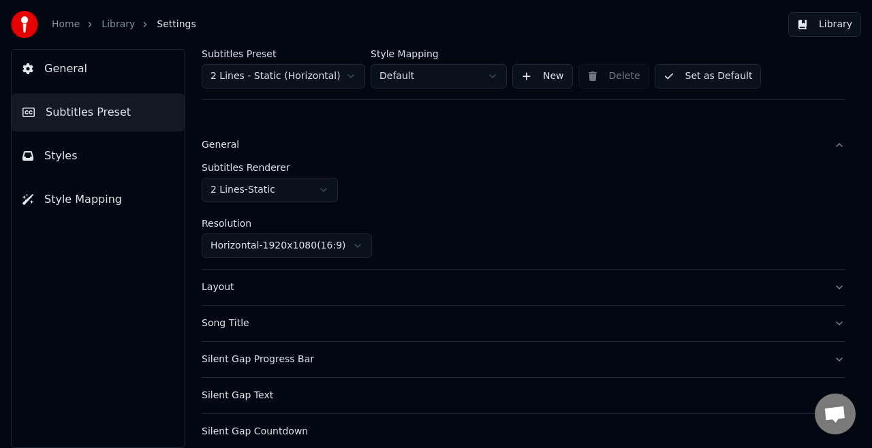
click at [211, 149] on div "General" at bounding box center [512, 145] width 621 height 14
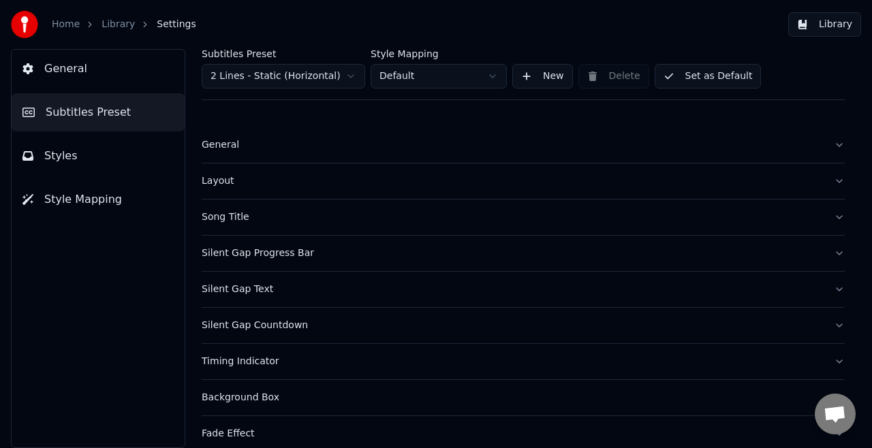
click at [215, 213] on div "Song Title" at bounding box center [512, 218] width 621 height 14
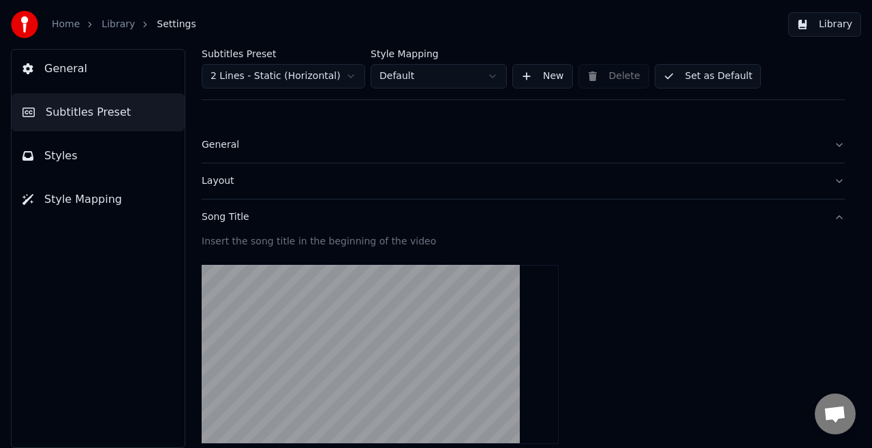
click at [215, 213] on div "Song Title" at bounding box center [512, 218] width 621 height 14
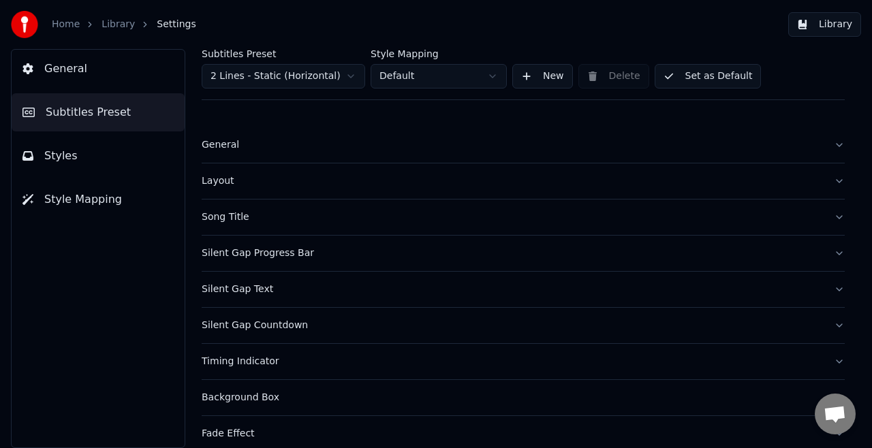
click at [215, 213] on div "Song Title" at bounding box center [512, 218] width 621 height 14
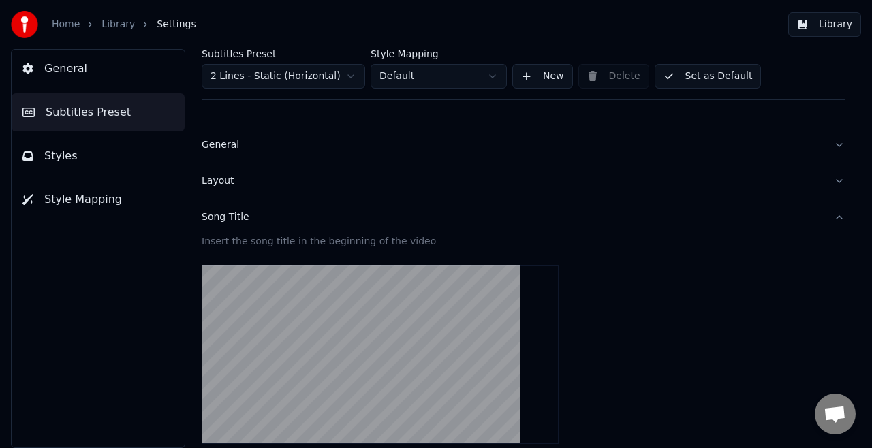
click at [247, 218] on div "Song Title" at bounding box center [512, 218] width 621 height 14
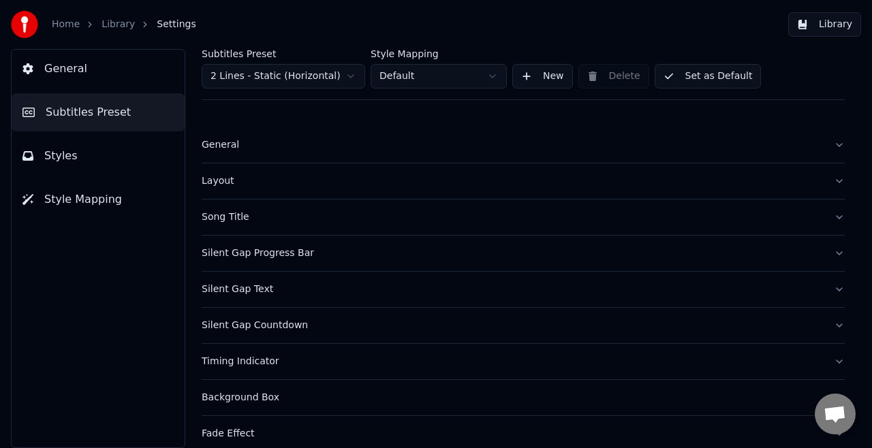
click at [213, 174] on div "Layout" at bounding box center [512, 181] width 621 height 14
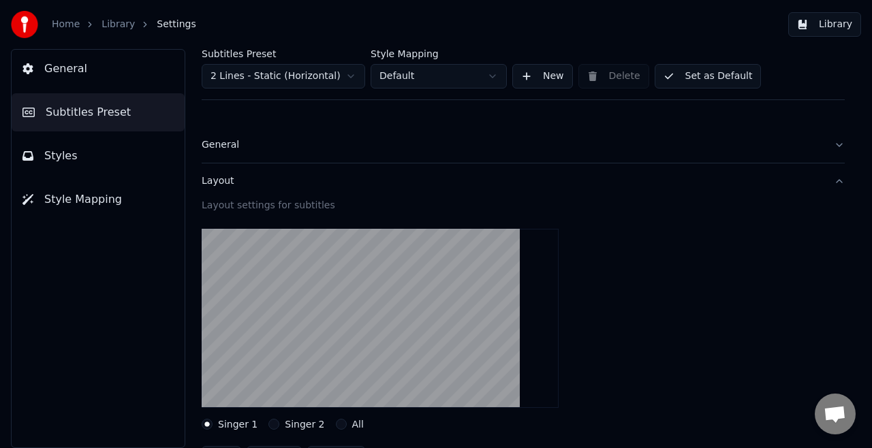
click at [287, 425] on label "Singer 2" at bounding box center [305, 425] width 40 height 10
click at [279, 425] on button "Singer 2" at bounding box center [273, 424] width 11 height 11
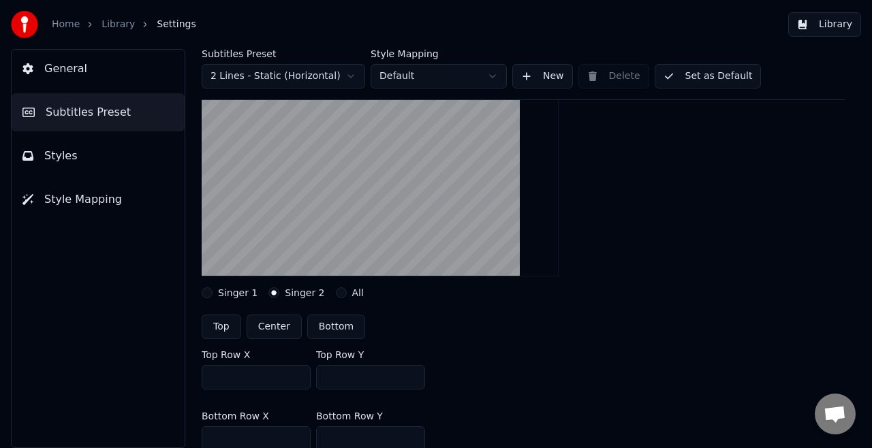
scroll to position [132, 0]
click at [313, 326] on button "Bottom" at bounding box center [336, 326] width 58 height 25
type input "***"
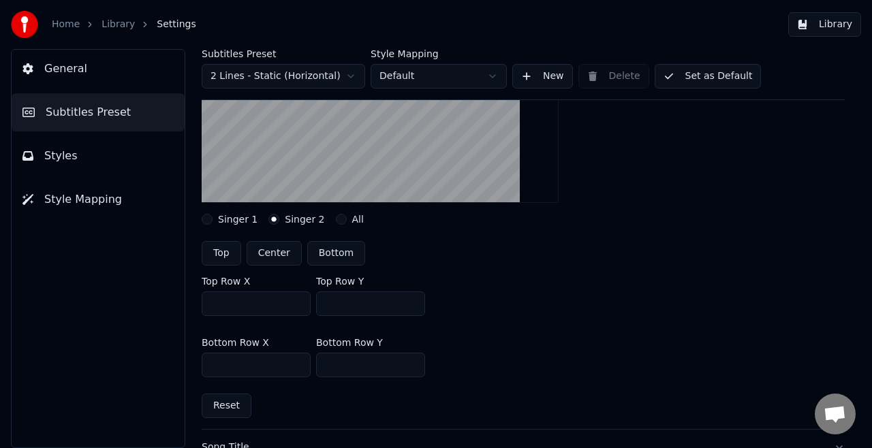
scroll to position [204, 0]
click at [272, 314] on input "***" at bounding box center [256, 304] width 109 height 25
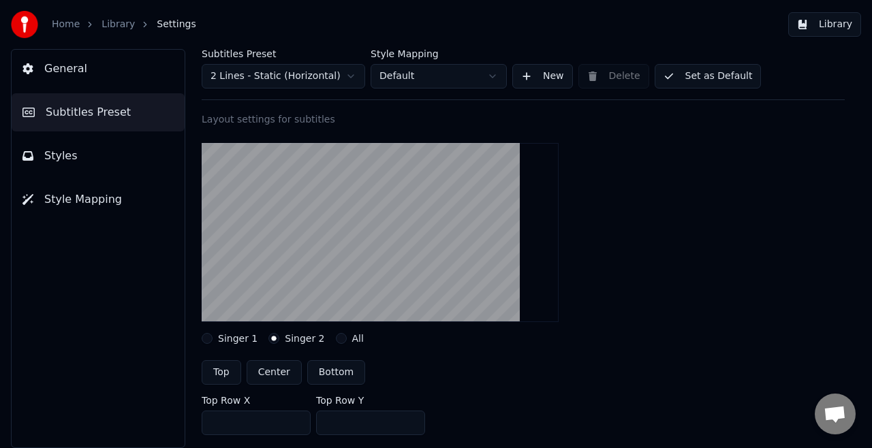
scroll to position [82, 0]
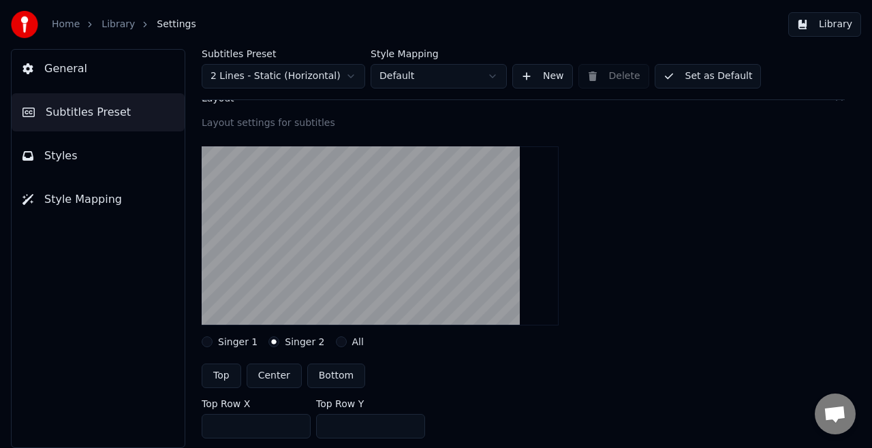
type input "***"
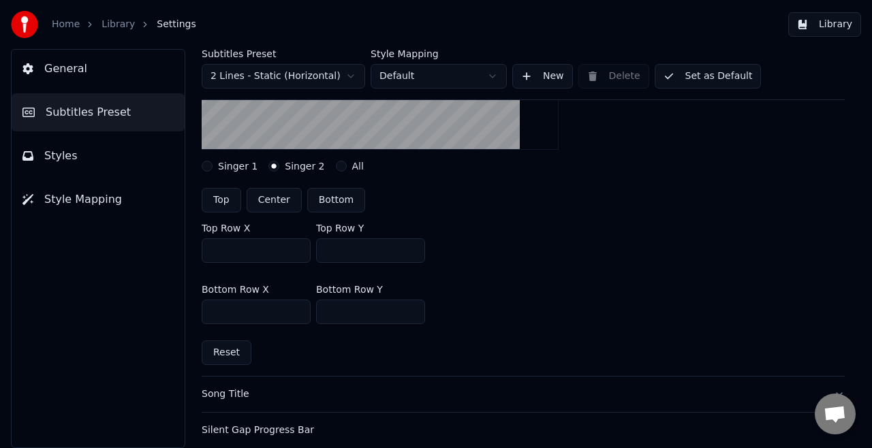
scroll to position [268, 0]
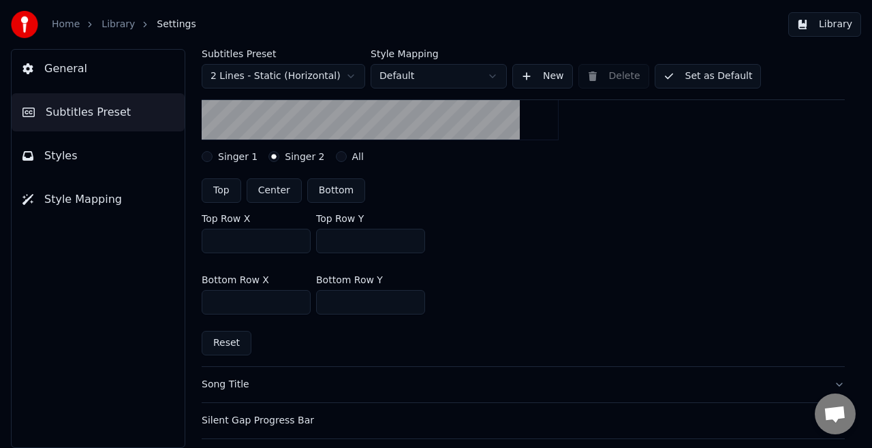
click at [360, 353] on div "Layout settings for subtitles Singer 1 Singer 2 All Top Center Bottom Top Row X…" at bounding box center [523, 148] width 643 height 435
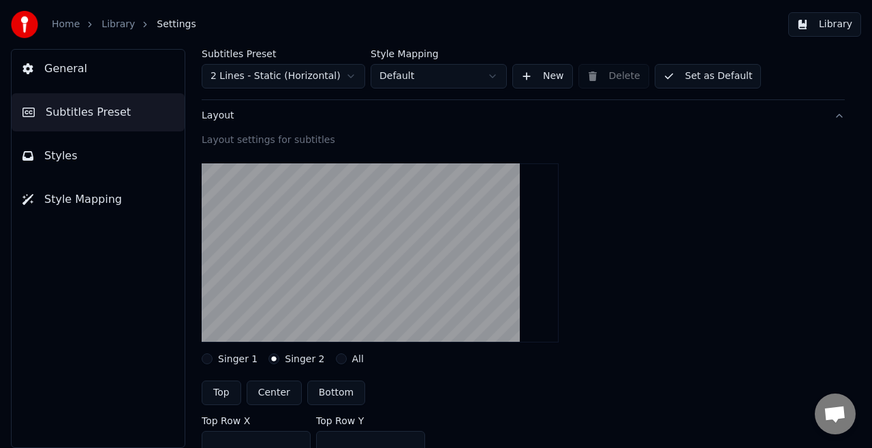
scroll to position [0, 0]
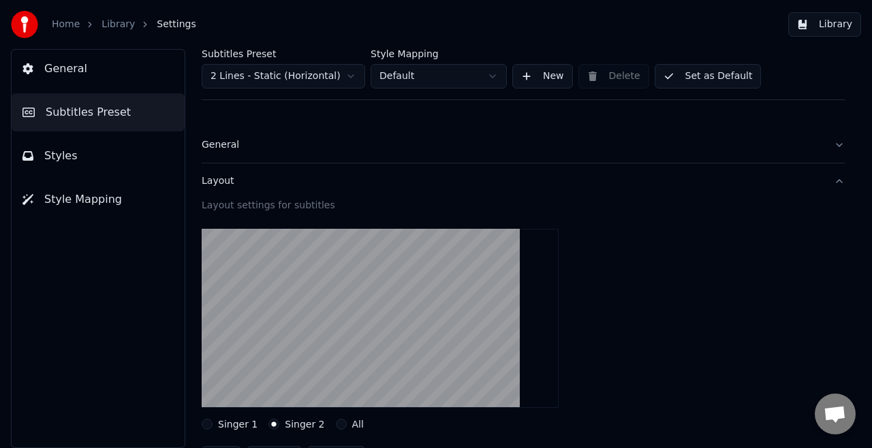
click at [228, 187] on button "Layout" at bounding box center [523, 181] width 643 height 35
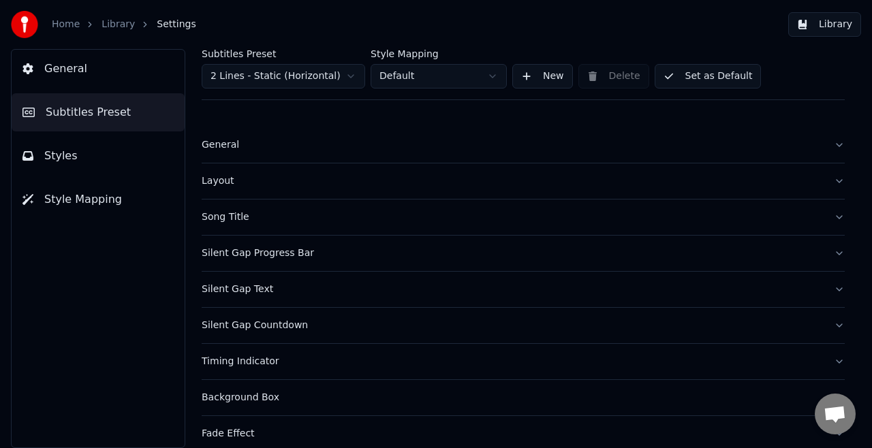
click at [236, 363] on div "Timing Indicator" at bounding box center [512, 362] width 621 height 14
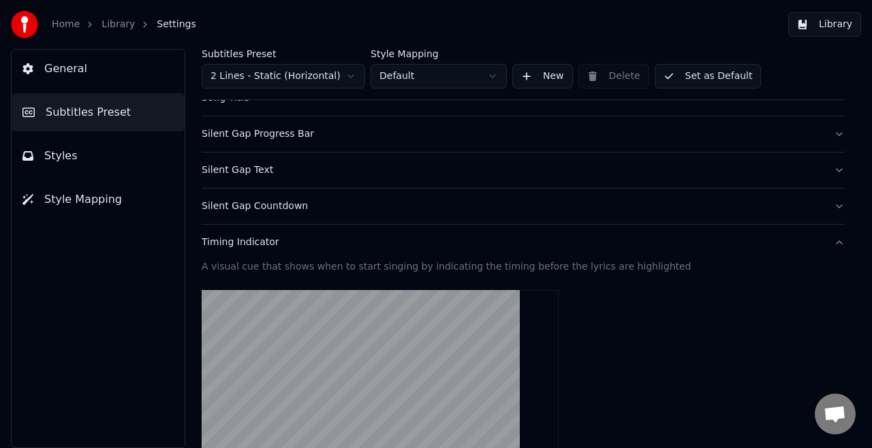
scroll to position [111, 0]
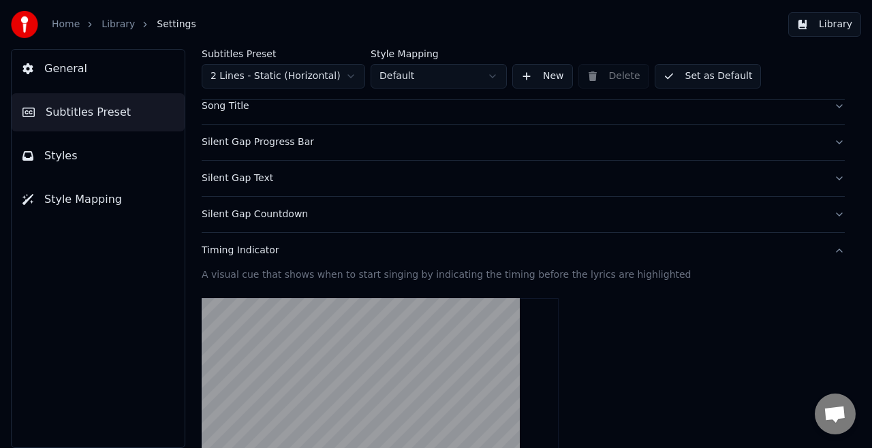
click at [253, 251] on div "Timing Indicator" at bounding box center [512, 251] width 621 height 14
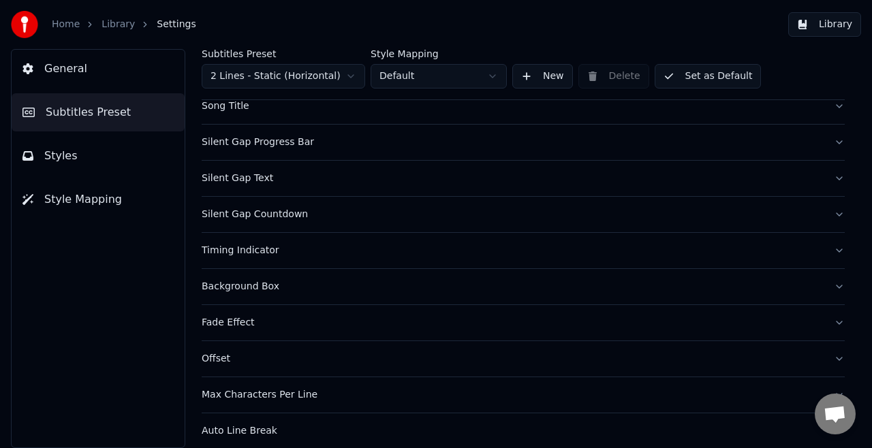
click at [237, 185] on button "Silent Gap Text" at bounding box center [523, 178] width 643 height 35
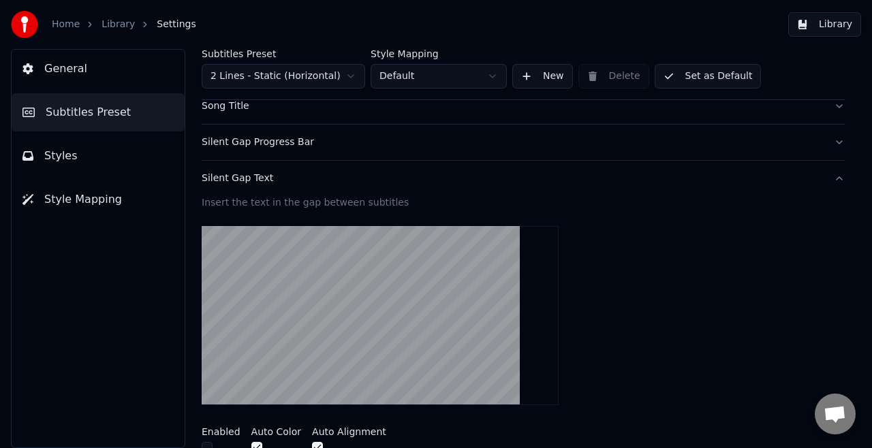
click at [237, 185] on button "Silent Gap Text" at bounding box center [523, 178] width 643 height 35
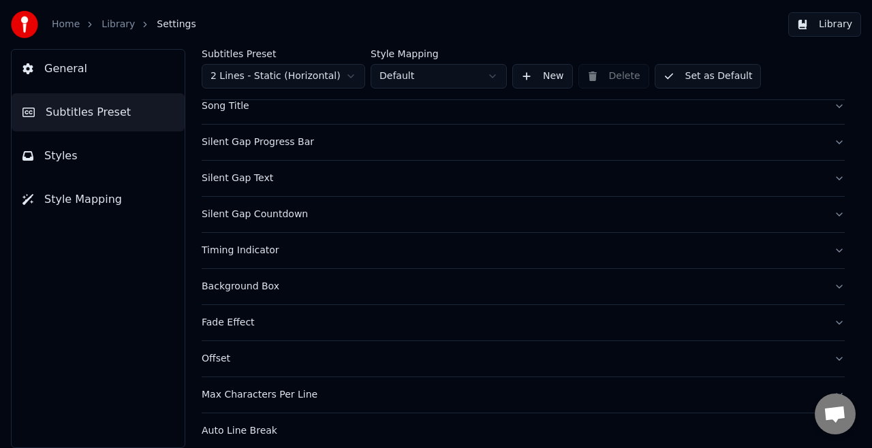
click at [244, 147] on div "Silent Gap Progress Bar" at bounding box center [512, 143] width 621 height 14
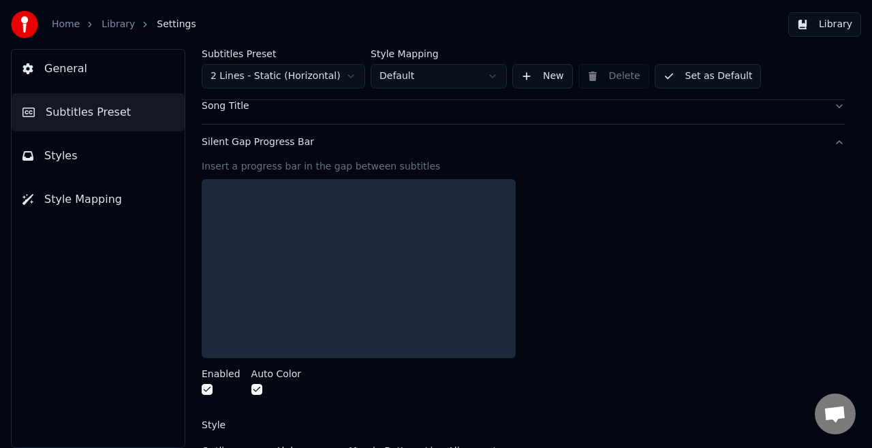
click at [244, 147] on div "Silent Gap Progress Bar" at bounding box center [512, 143] width 621 height 14
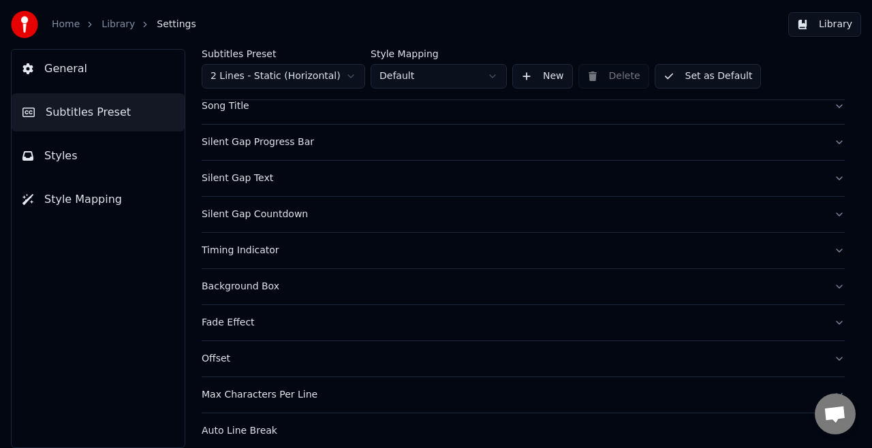
click at [104, 167] on button "Styles" at bounding box center [98, 156] width 173 height 38
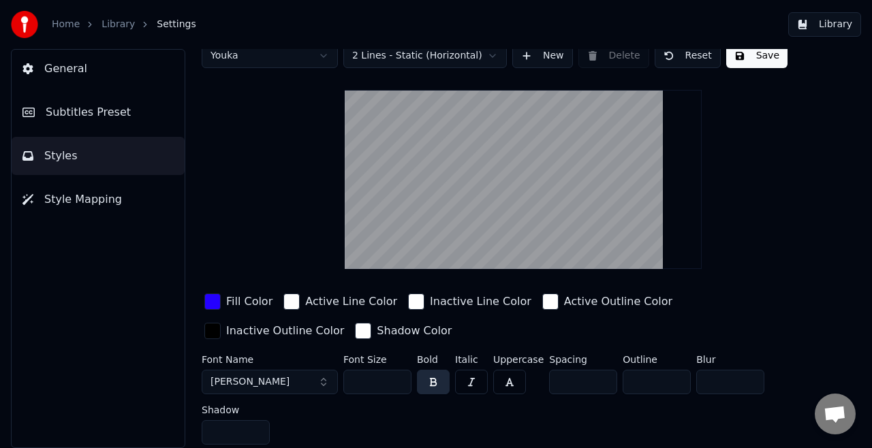
scroll to position [0, 0]
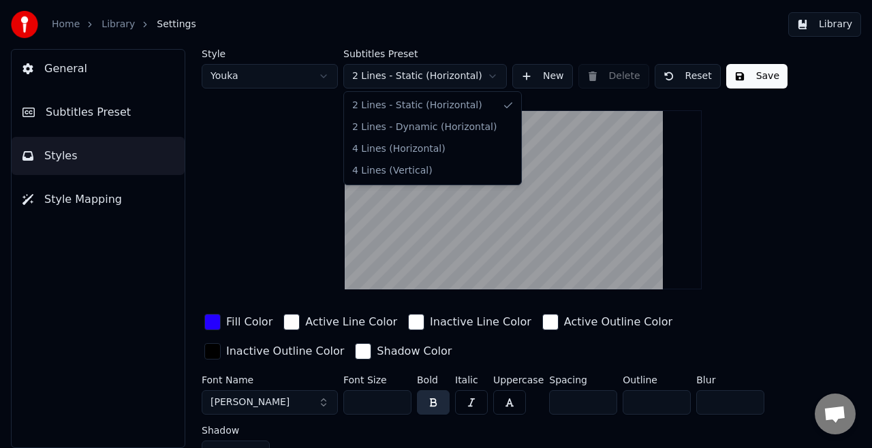
click at [413, 78] on html "Home Library Settings Library General Subtitles Preset Styles Style Mapping Sty…" at bounding box center [436, 224] width 872 height 448
click at [381, 70] on html "Home Library Settings Library General Subtitles Preset Styles Style Mapping Sty…" at bounding box center [436, 224] width 872 height 448
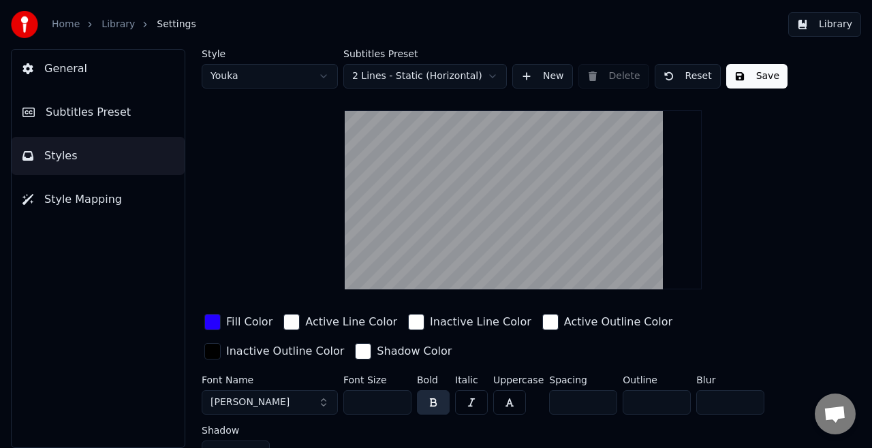
click at [555, 78] on button "New" at bounding box center [542, 76] width 61 height 25
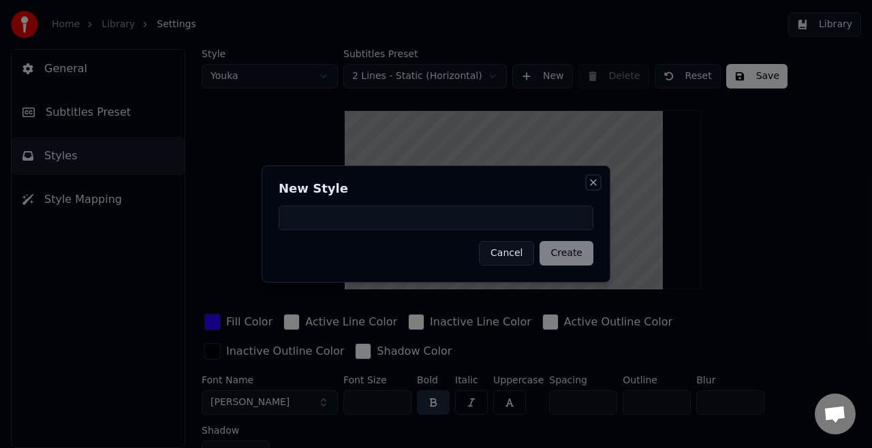
click at [597, 183] on button "Close" at bounding box center [593, 182] width 11 height 11
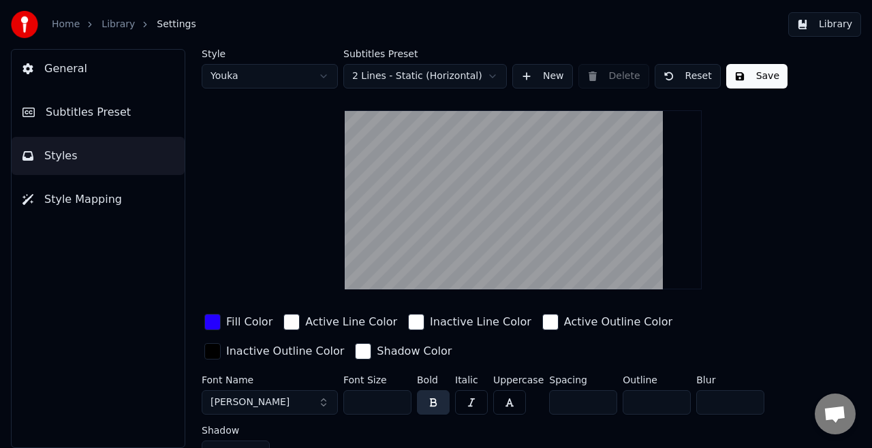
click at [128, 193] on button "Style Mapping" at bounding box center [98, 200] width 173 height 38
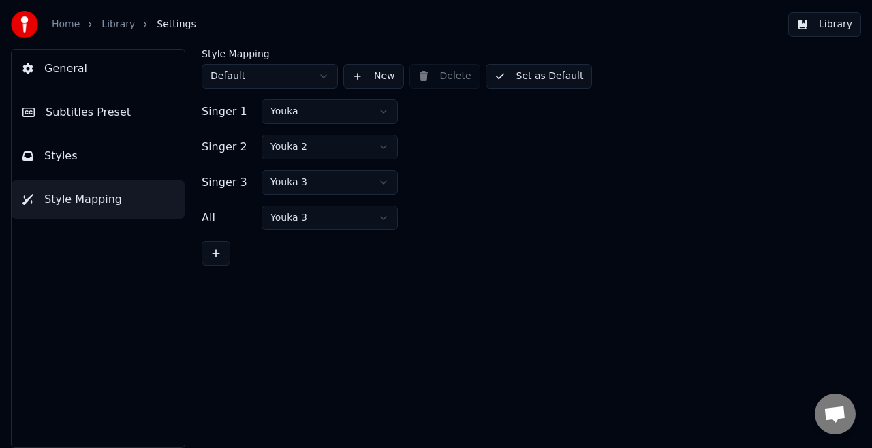
click at [283, 142] on html "Home Library Settings Library General Subtitles Preset Styles Style Mapping Sty…" at bounding box center [436, 224] width 872 height 448
click at [94, 161] on button "Styles" at bounding box center [98, 156] width 173 height 38
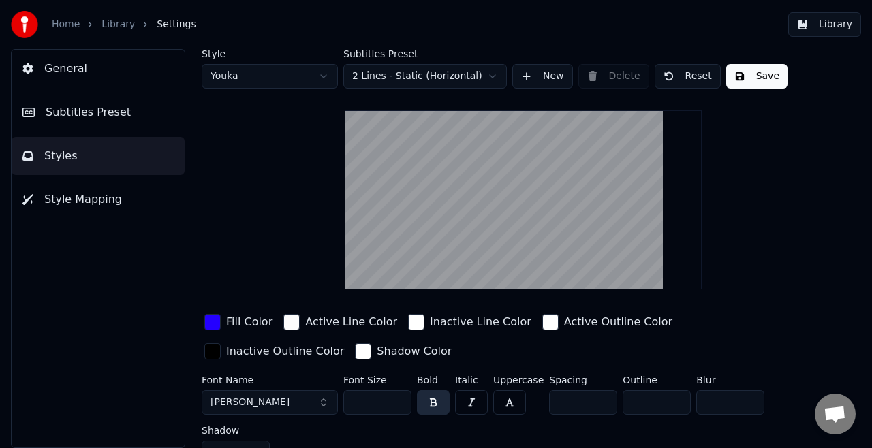
click at [277, 83] on html "Home Library Settings Library General Subtitles Preset Styles Style Mapping Sty…" at bounding box center [436, 224] width 872 height 448
click at [214, 318] on div "button" at bounding box center [212, 322] width 16 height 16
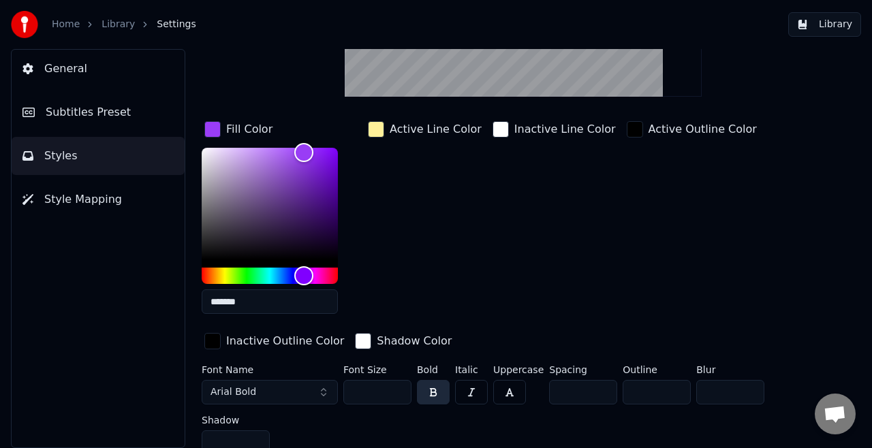
scroll to position [191, 0]
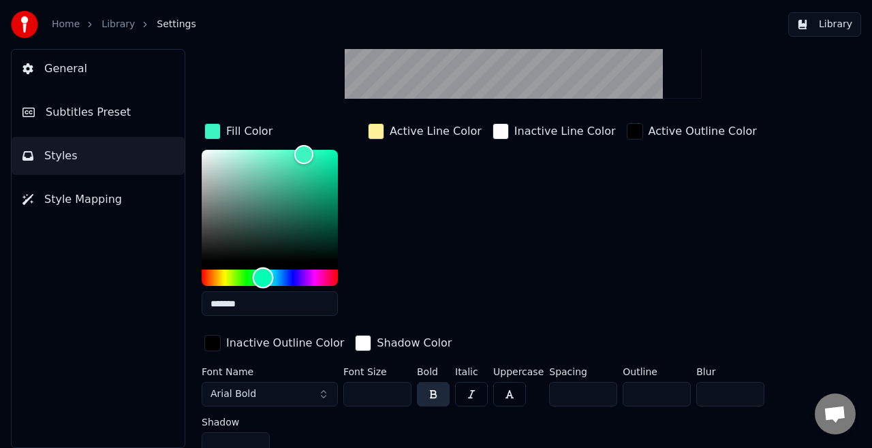
type input "*******"
drag, startPoint x: 307, startPoint y: 277, endPoint x: 263, endPoint y: 290, distance: 45.7
click at [263, 290] on div "*******" at bounding box center [270, 236] width 136 height 172
click at [262, 309] on input "*******" at bounding box center [270, 304] width 136 height 25
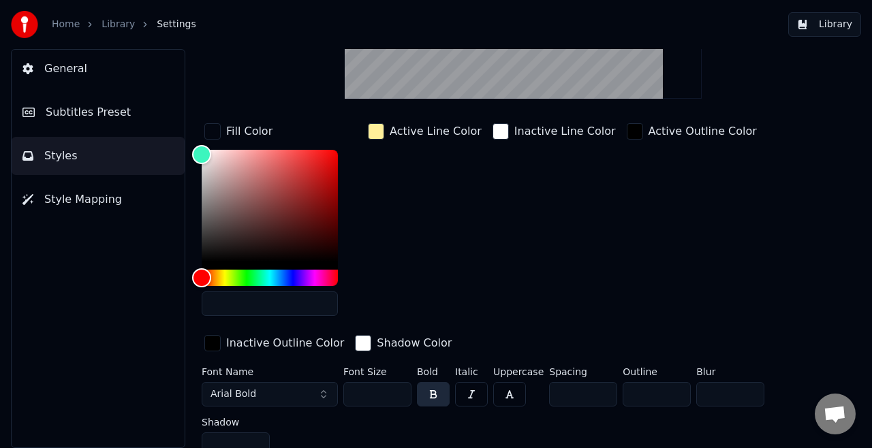
paste input "*******"
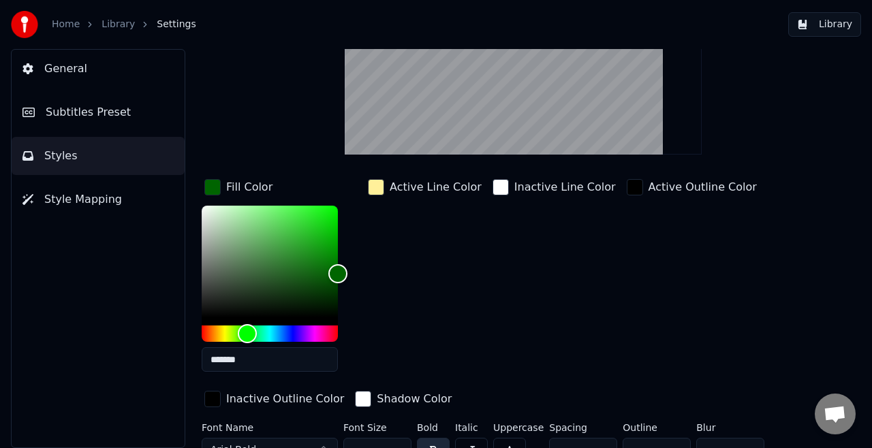
scroll to position [95, 0]
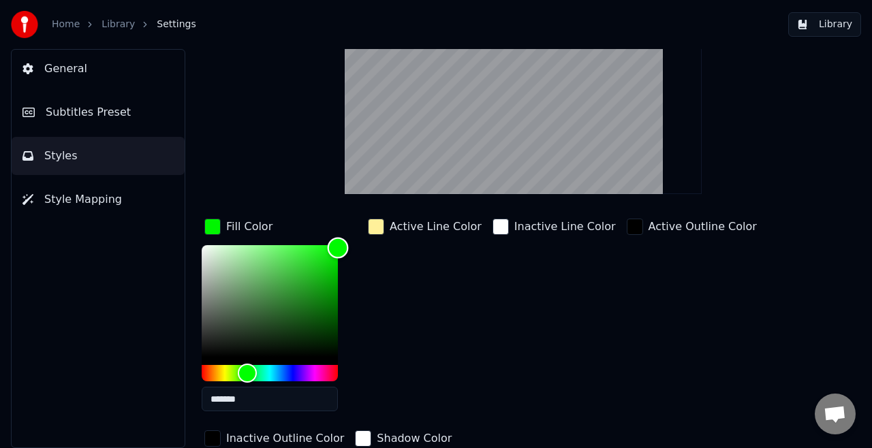
drag, startPoint x: 336, startPoint y: 315, endPoint x: 391, endPoint y: 246, distance: 88.8
click at [391, 246] on div "Fill Color ******* Active Line Color Inactive Line Color Active Outline Color I…" at bounding box center [507, 334] width 611 height 236
drag, startPoint x: 345, startPoint y: 247, endPoint x: 367, endPoint y: 317, distance: 72.8
click at [367, 317] on div "Fill Color ******* Active Line Color Inactive Line Color Active Outline Color I…" at bounding box center [507, 334] width 611 height 236
type input "*******"
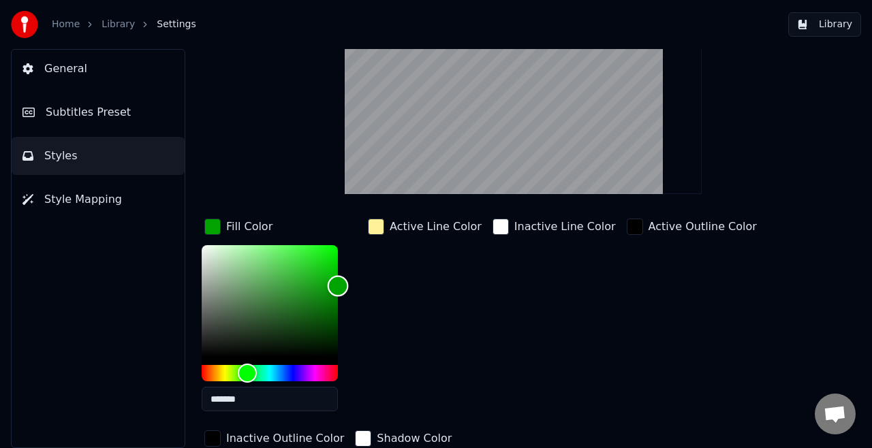
drag, startPoint x: 337, startPoint y: 313, endPoint x: 348, endPoint y: 285, distance: 30.9
click at [348, 285] on div "Color" at bounding box center [338, 285] width 21 height 21
click at [382, 228] on div "button" at bounding box center [376, 227] width 16 height 16
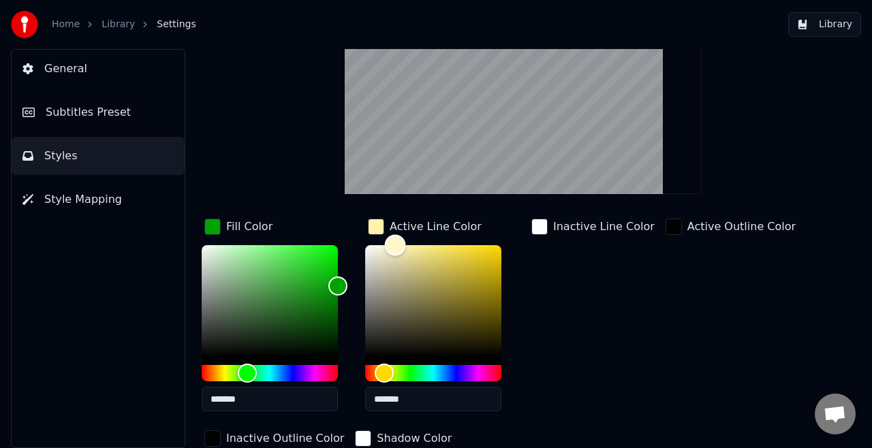
drag, startPoint x: 423, startPoint y: 238, endPoint x: 369, endPoint y: 238, distance: 53.8
click at [385, 238] on div "Color" at bounding box center [395, 245] width 21 height 21
drag, startPoint x: 369, startPoint y: 238, endPoint x: 286, endPoint y: 228, distance: 83.8
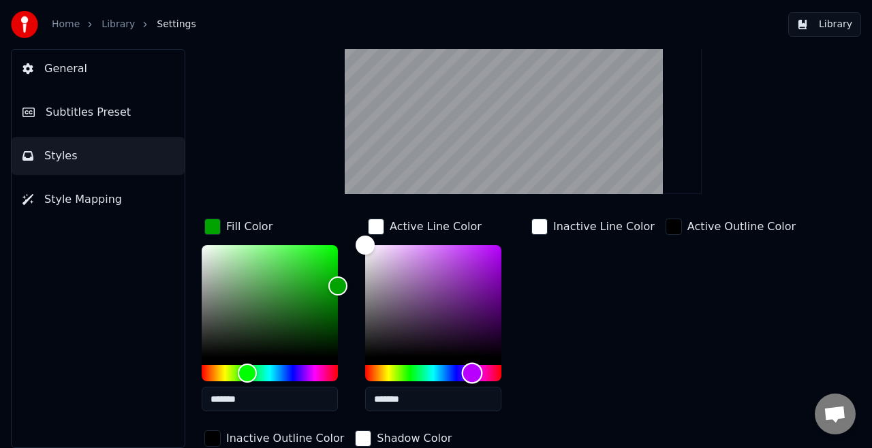
click at [472, 369] on div "Hue" at bounding box center [433, 373] width 136 height 16
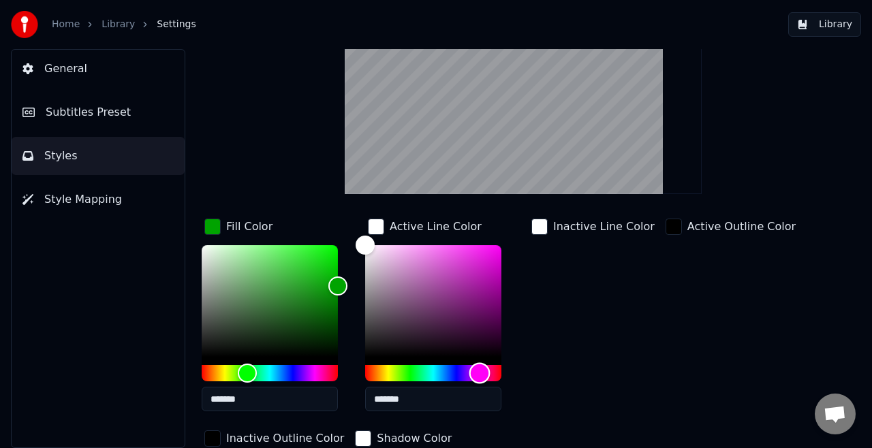
drag, startPoint x: 473, startPoint y: 369, endPoint x: 480, endPoint y: 365, distance: 7.9
click at [480, 365] on div "Hue" at bounding box center [479, 373] width 21 height 21
drag, startPoint x: 357, startPoint y: 247, endPoint x: 631, endPoint y: 221, distance: 275.2
click at [631, 221] on div "Fill Color ******* Active Line Color ******* Inactive Line Color Active Outline…" at bounding box center [507, 334] width 611 height 236
type input "*******"
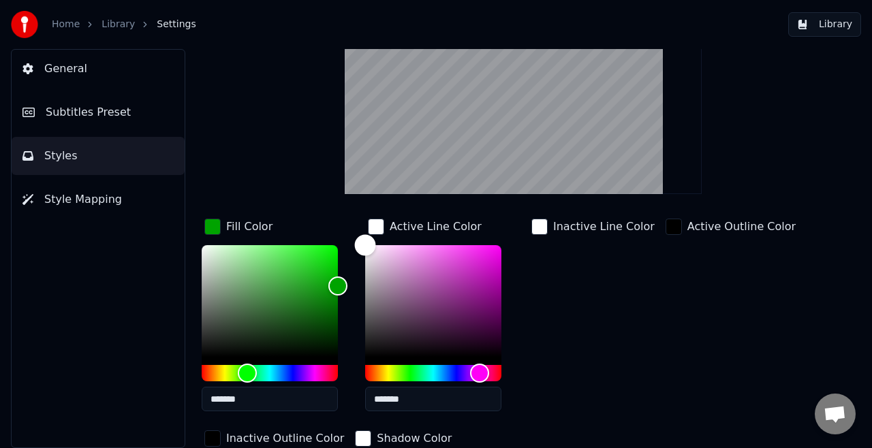
drag, startPoint x: 499, startPoint y: 236, endPoint x: 234, endPoint y: 183, distance: 269.5
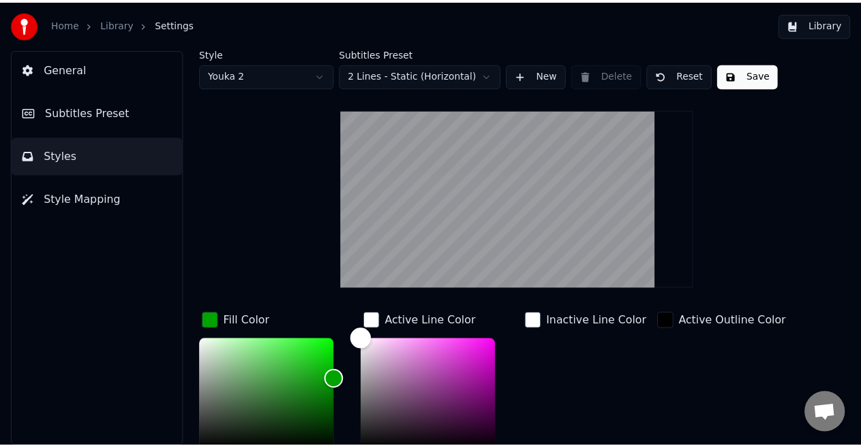
scroll to position [0, 0]
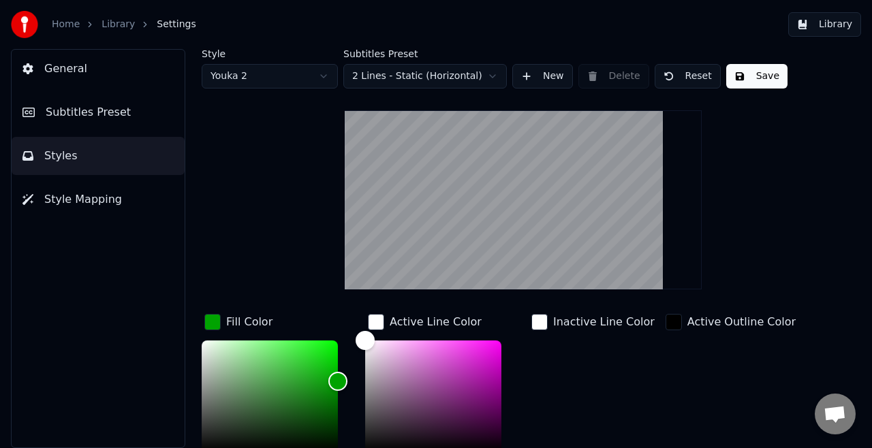
click at [745, 75] on button "Save" at bounding box center [756, 76] width 61 height 25
click at [61, 22] on link "Home" at bounding box center [66, 25] width 28 height 14
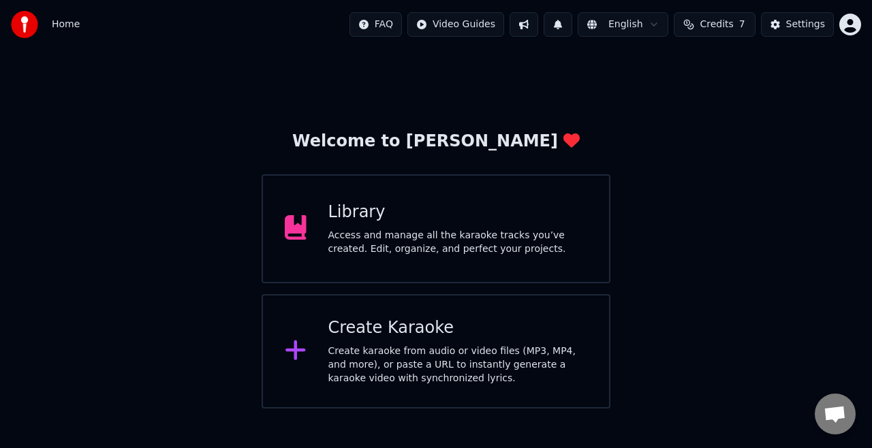
click at [454, 202] on div "Library" at bounding box center [458, 213] width 260 height 22
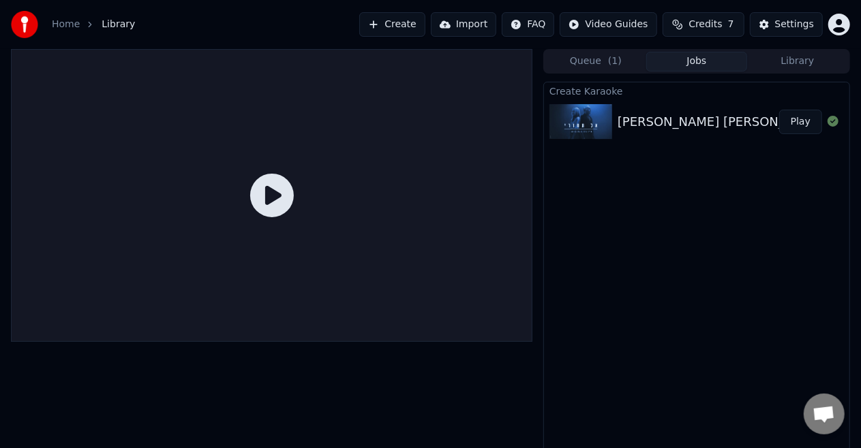
click at [804, 126] on button "Play" at bounding box center [800, 122] width 43 height 25
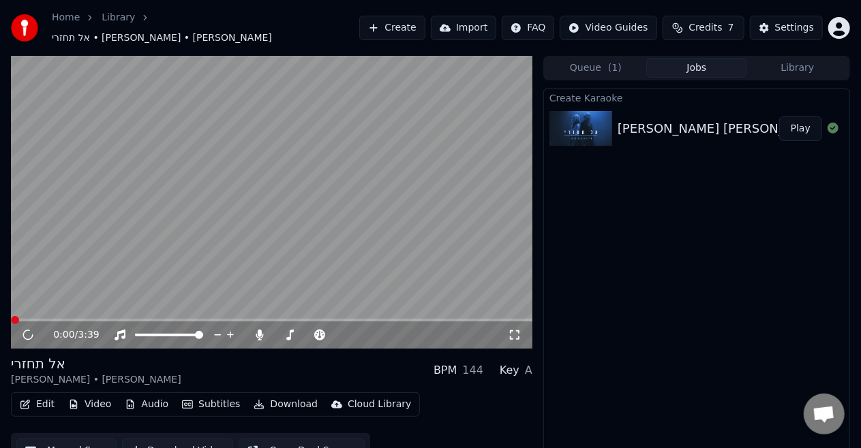
click at [369, 184] on video at bounding box center [271, 202] width 521 height 293
click at [179, 314] on icon at bounding box center [181, 314] width 10 height 10
click at [179, 294] on video at bounding box center [271, 202] width 521 height 293
click at [232, 319] on span at bounding box center [271, 320] width 521 height 3
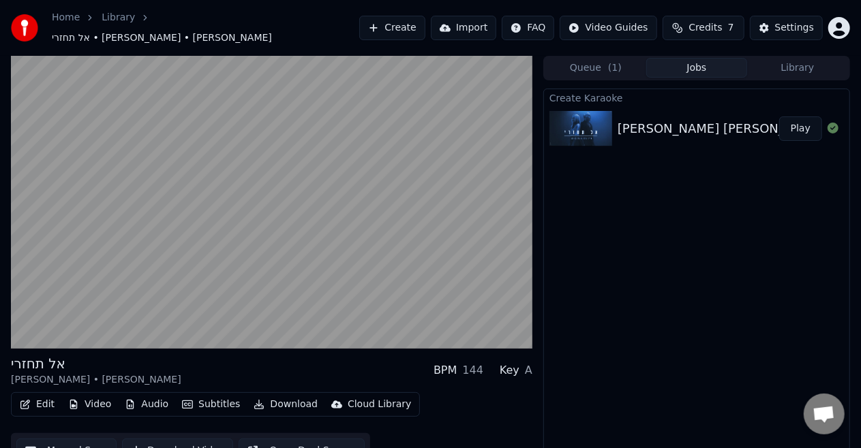
click at [301, 196] on video at bounding box center [271, 202] width 521 height 293
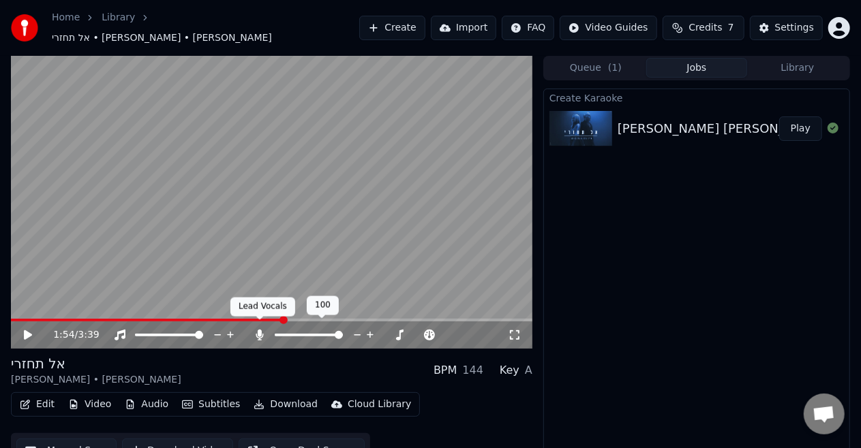
click at [255, 330] on icon at bounding box center [260, 335] width 14 height 11
click at [255, 248] on video at bounding box center [271, 202] width 521 height 293
click at [410, 364] on div "אל תחזרי [PERSON_NAME] • [PERSON_NAME] BPM 144 Key A" at bounding box center [271, 370] width 521 height 33
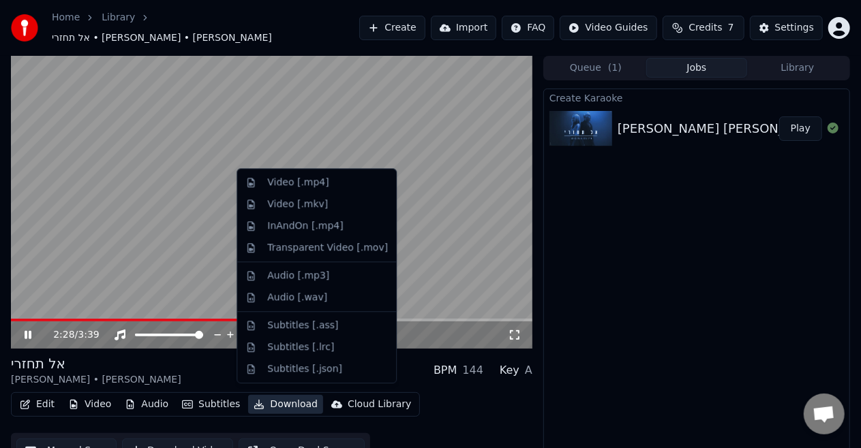
click at [272, 397] on button "Download" at bounding box center [285, 404] width 75 height 19
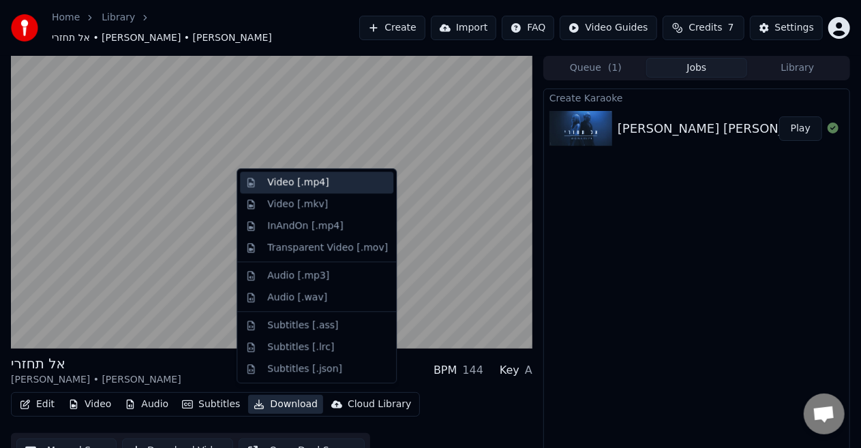
click at [274, 185] on div "Video [.mp4]" at bounding box center [297, 183] width 61 height 14
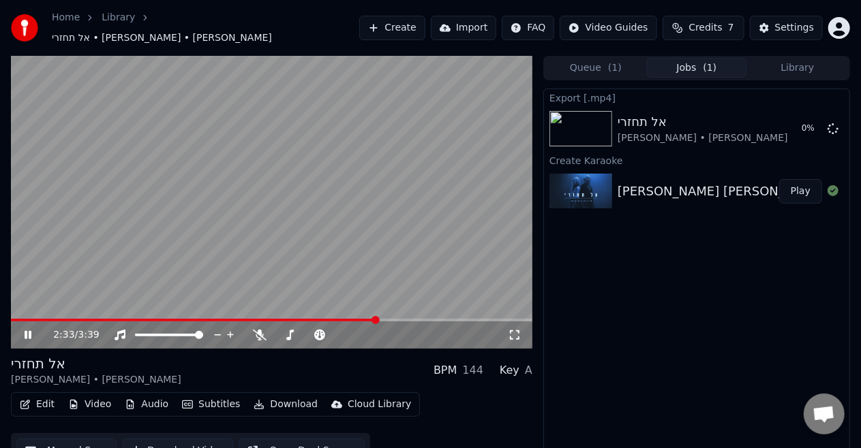
click at [274, 185] on video at bounding box center [271, 202] width 521 height 293
click at [811, 134] on div "אל תחזרי [PERSON_NAME] • [PERSON_NAME] Show" at bounding box center [696, 129] width 305 height 46
click at [811, 127] on button "Show" at bounding box center [797, 129] width 49 height 25
click at [260, 332] on icon at bounding box center [260, 335] width 14 height 11
click at [263, 202] on video at bounding box center [271, 202] width 521 height 293
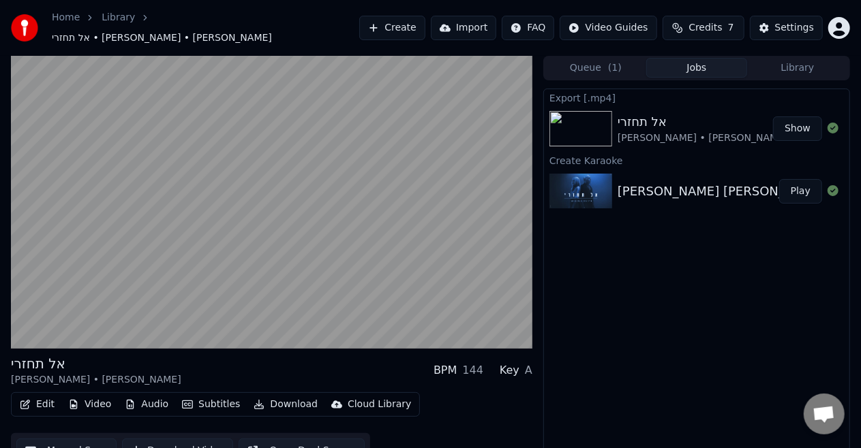
click at [258, 213] on video at bounding box center [271, 202] width 521 height 293
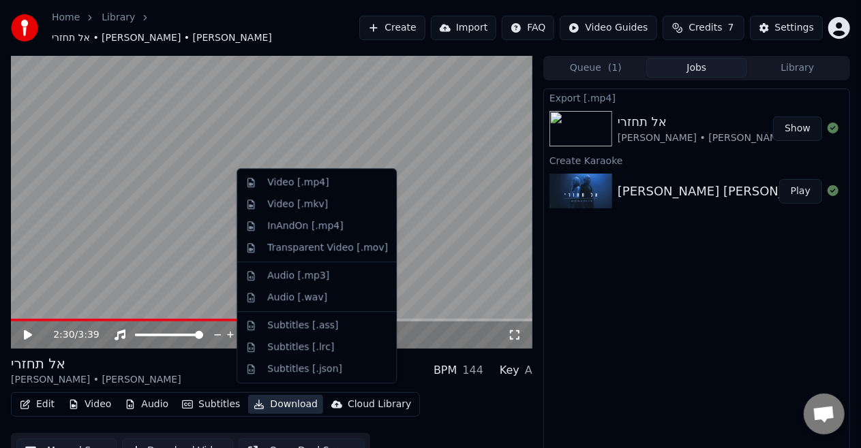
click at [259, 399] on button "Download" at bounding box center [285, 404] width 75 height 19
click at [320, 177] on div "Video [.mp4]" at bounding box center [297, 183] width 61 height 14
